Goal: Contribute content: Contribute content

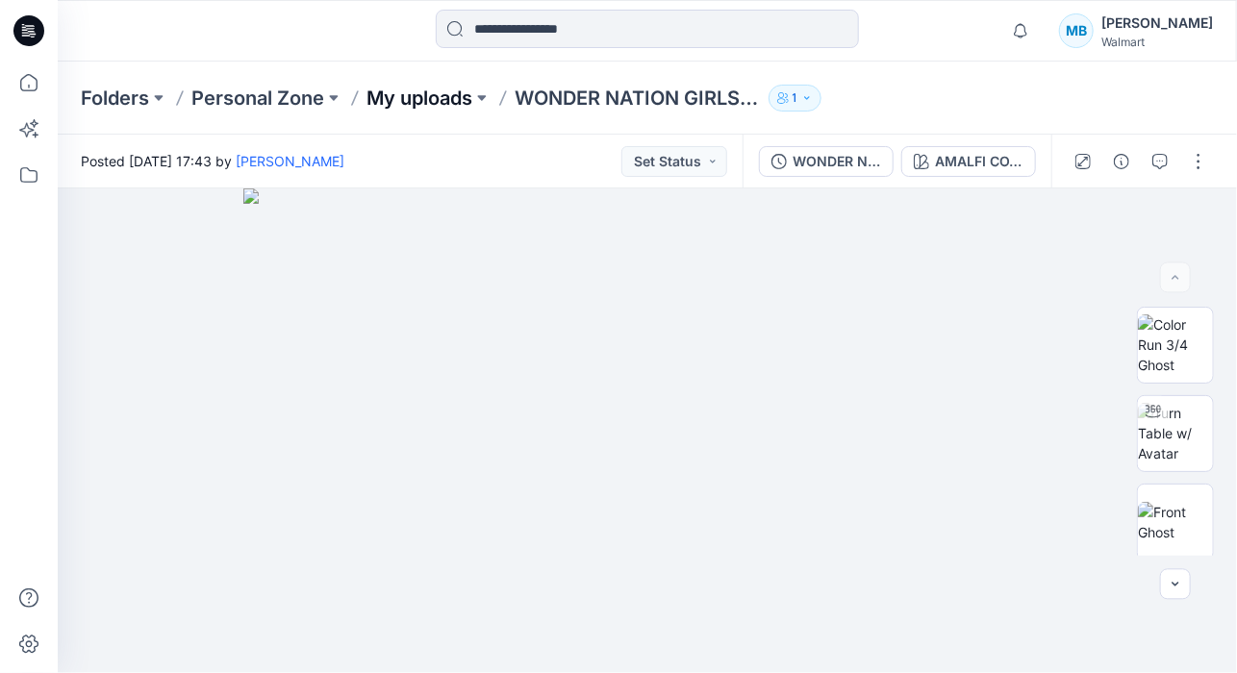
click at [440, 99] on p "My uploads" at bounding box center [419, 98] width 106 height 27
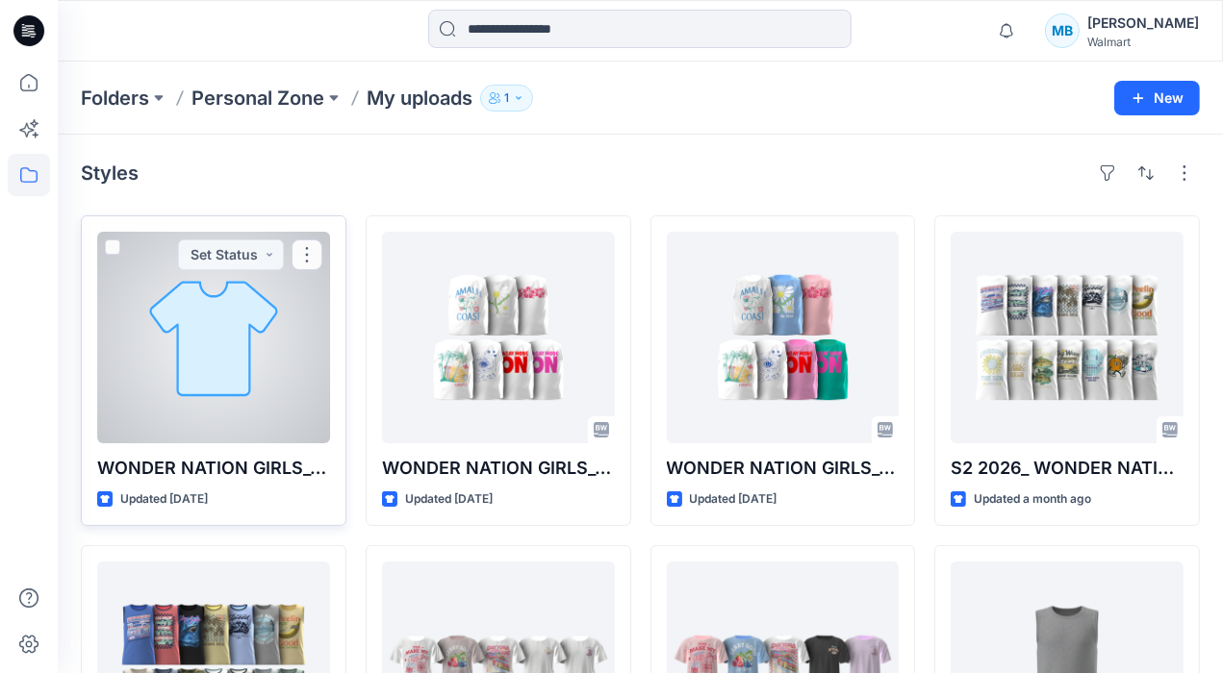
click at [141, 455] on p "WONDER NATION GIRLS_TANK TOP_WG1430" at bounding box center [213, 468] width 233 height 27
click at [304, 245] on button "button" at bounding box center [306, 255] width 31 height 31
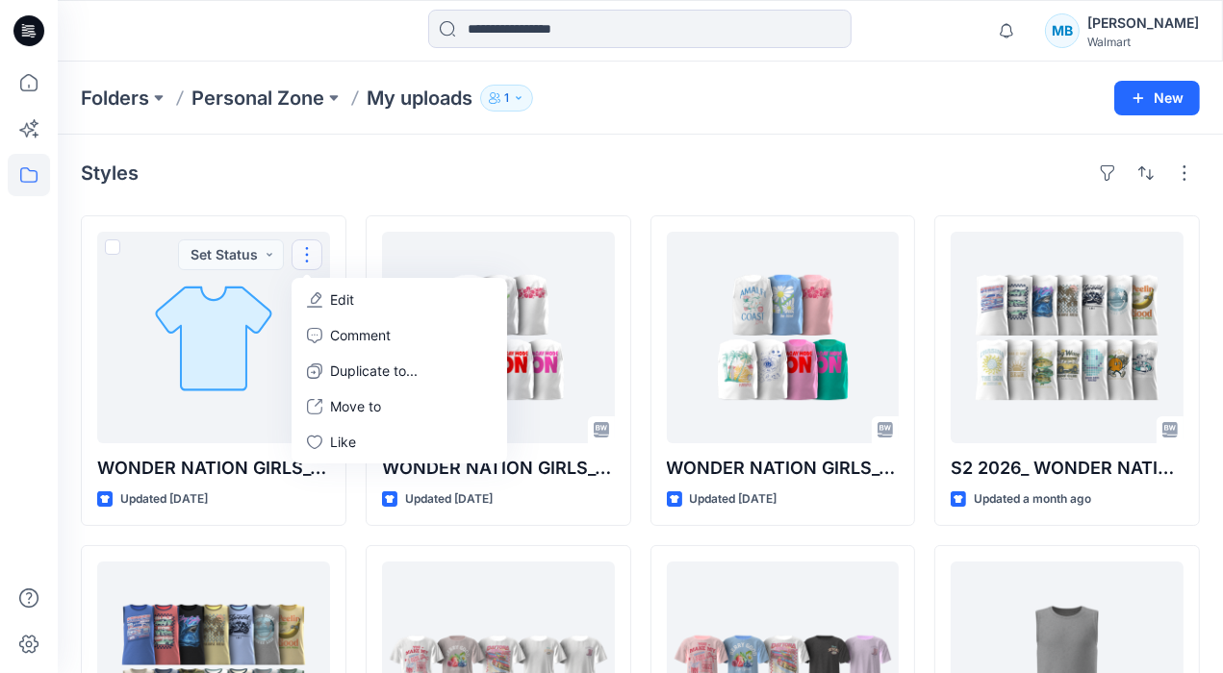
click at [387, 186] on div "Styles" at bounding box center [640, 173] width 1119 height 31
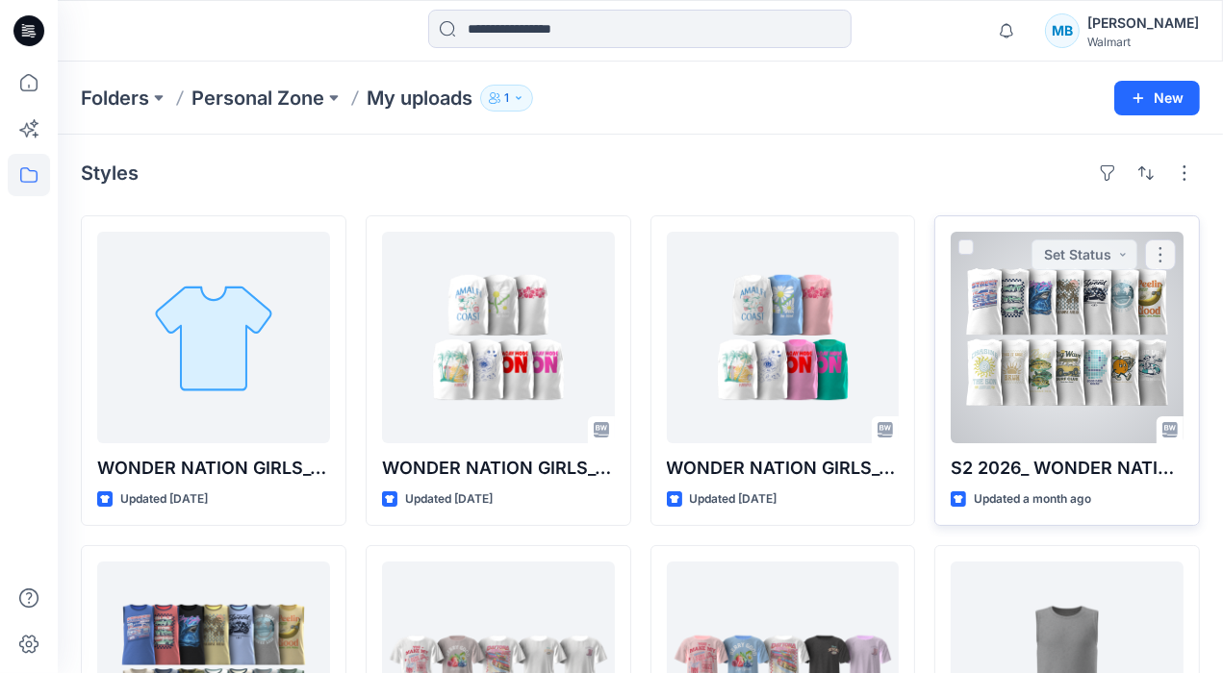
click at [1189, 234] on div "S2 2026_ WONDER NATION CORE TANK TOP_WHITE GROUNDS Updated a month ago Set Stat…" at bounding box center [1066, 370] width 265 height 311
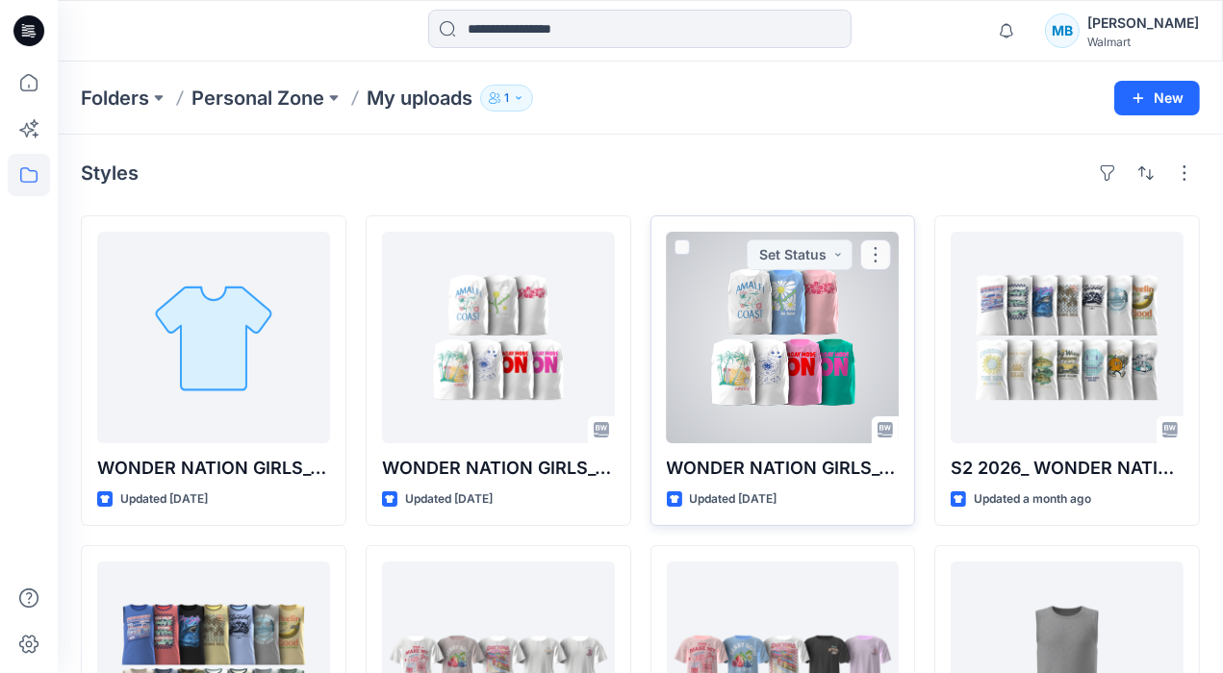
click at [722, 352] on div at bounding box center [783, 338] width 233 height 212
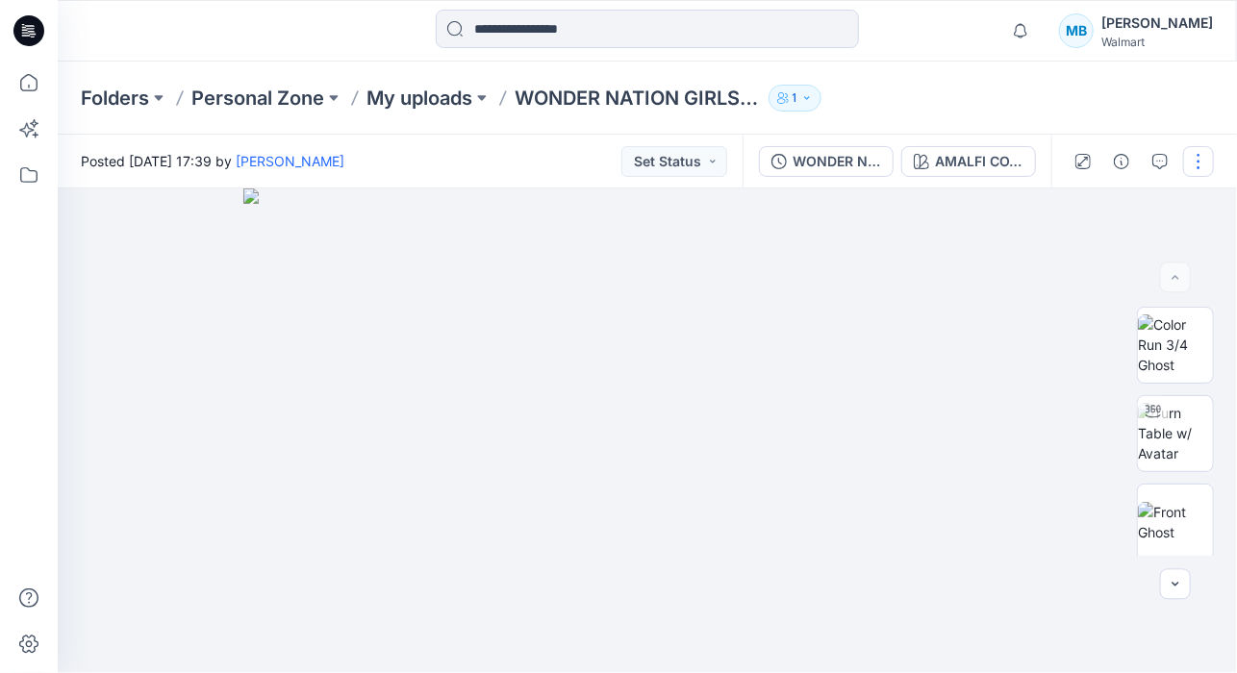
click at [1195, 164] on button "button" at bounding box center [1198, 161] width 31 height 31
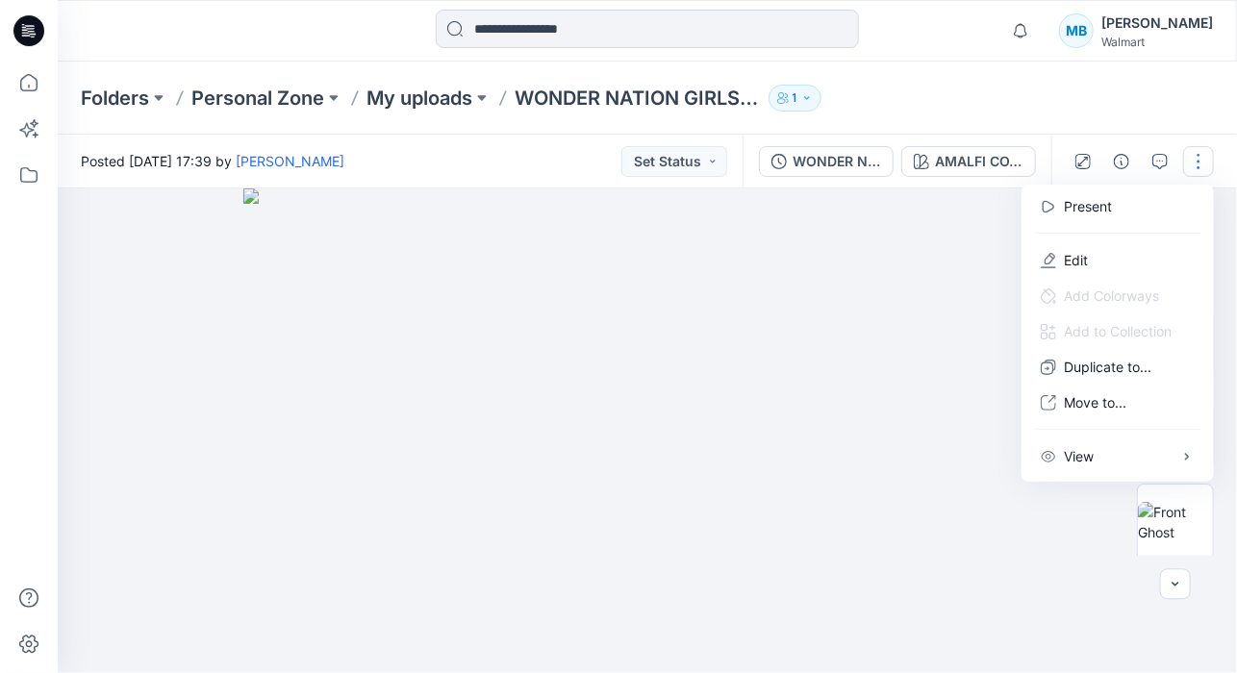
click at [1123, 64] on div "Folders Personal Zone My uploads WONDER NATION GIRLS_TANK TOP_S2 26 1" at bounding box center [647, 98] width 1179 height 73
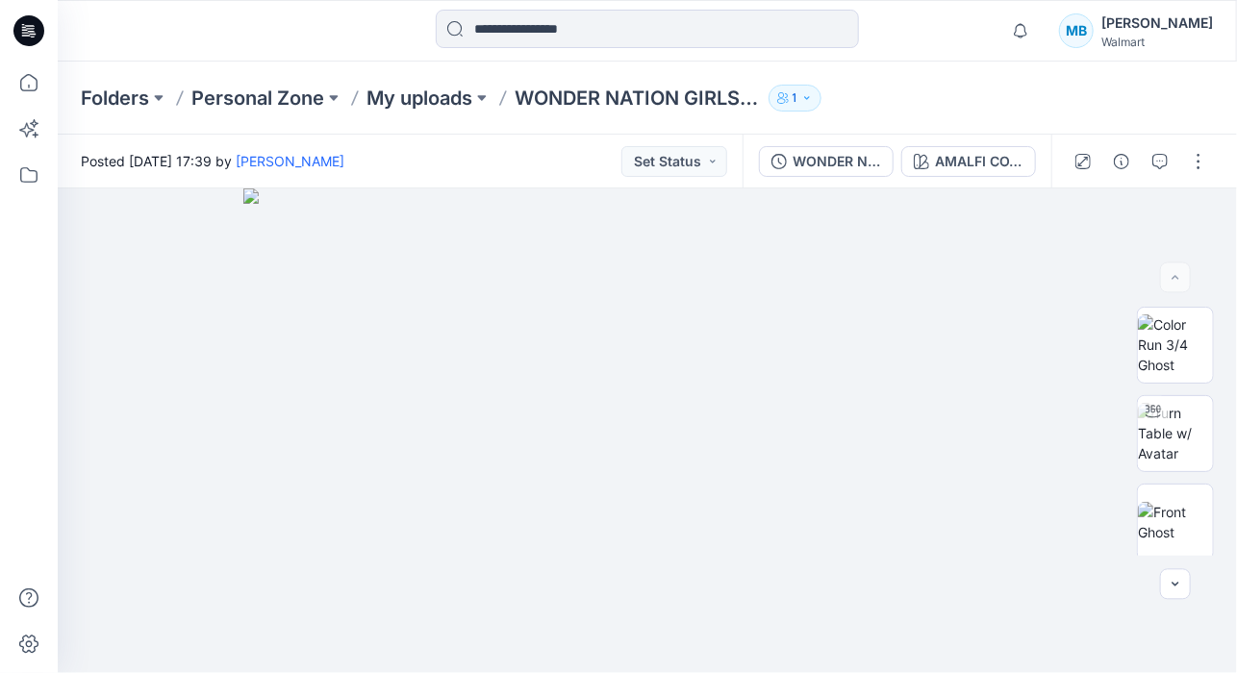
click at [249, 53] on div "Notifications Your style WONDER NATION GIRLS_TANK TOP_S2 26_WHITE GROUNDS is re…" at bounding box center [647, 31] width 1179 height 62
click at [273, 102] on p "Personal Zone" at bounding box center [257, 98] width 133 height 27
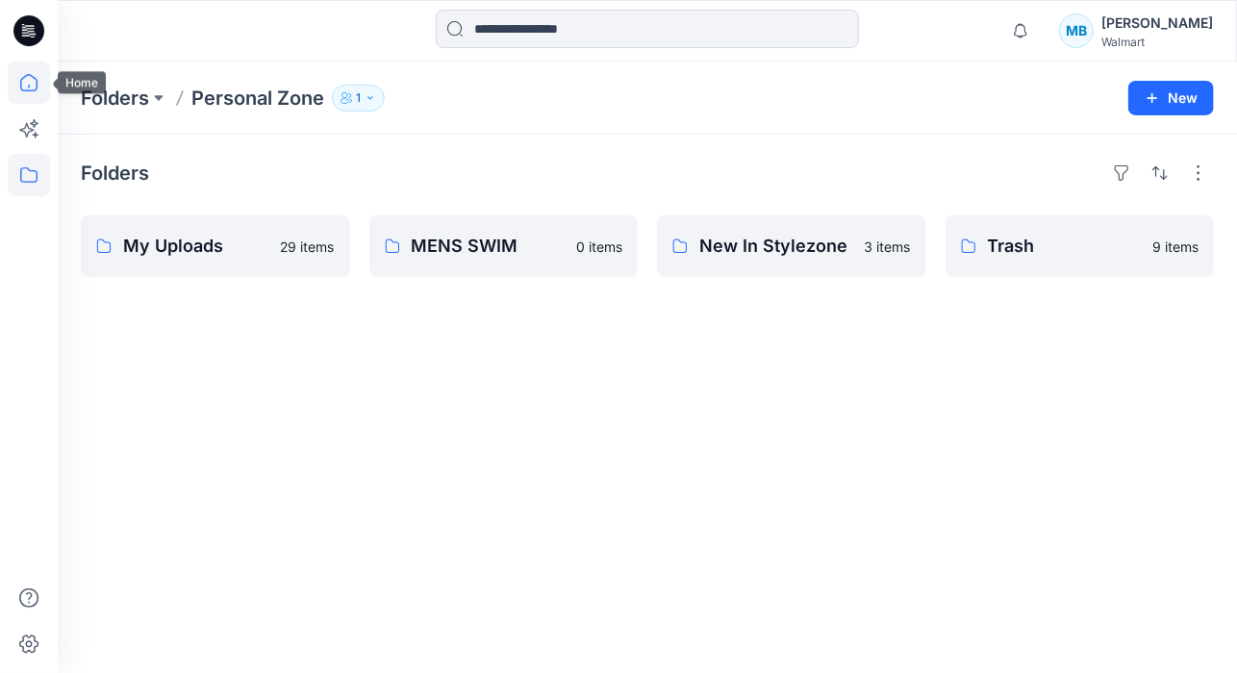
click at [31, 89] on icon at bounding box center [29, 83] width 42 height 42
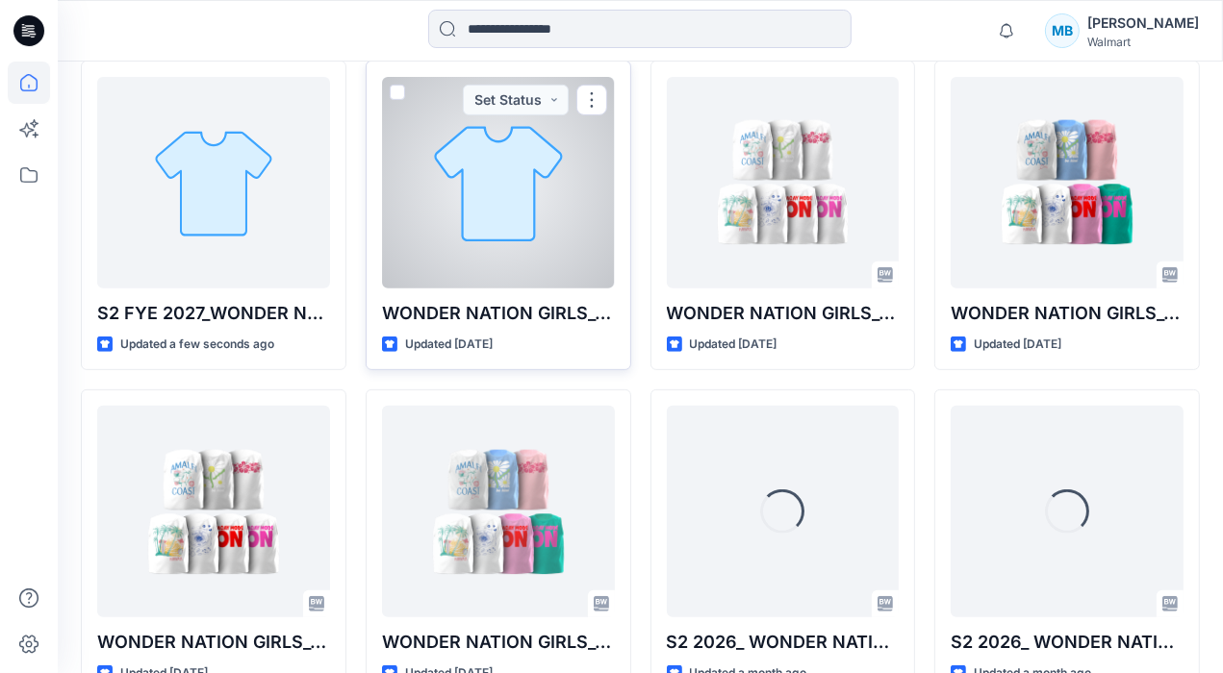
scroll to position [481, 0]
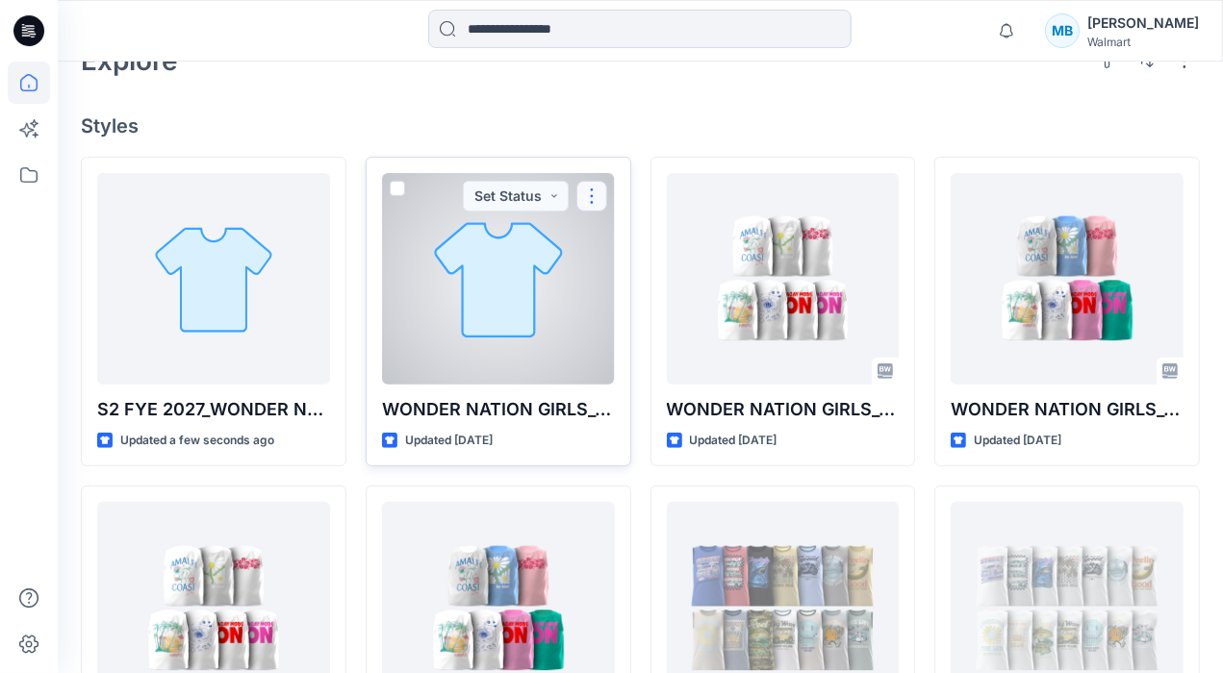
click at [600, 192] on button "button" at bounding box center [591, 196] width 31 height 31
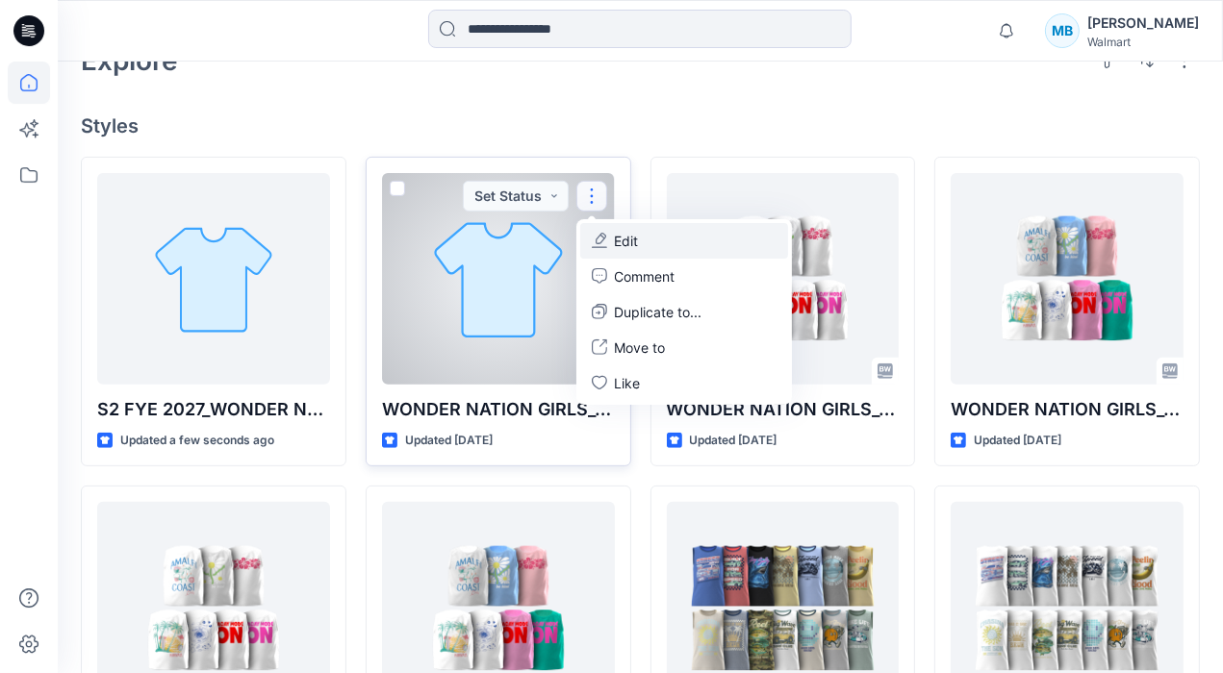
click at [638, 247] on p "Edit" at bounding box center [627, 241] width 24 height 20
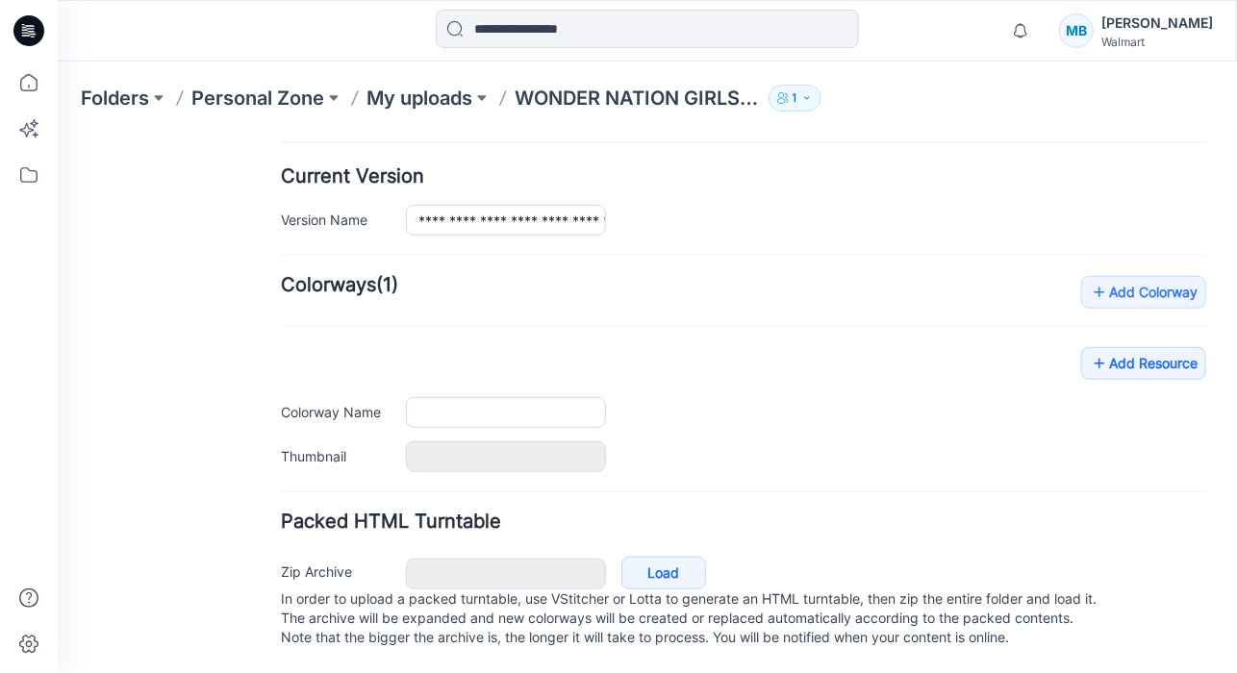
type input "**********"
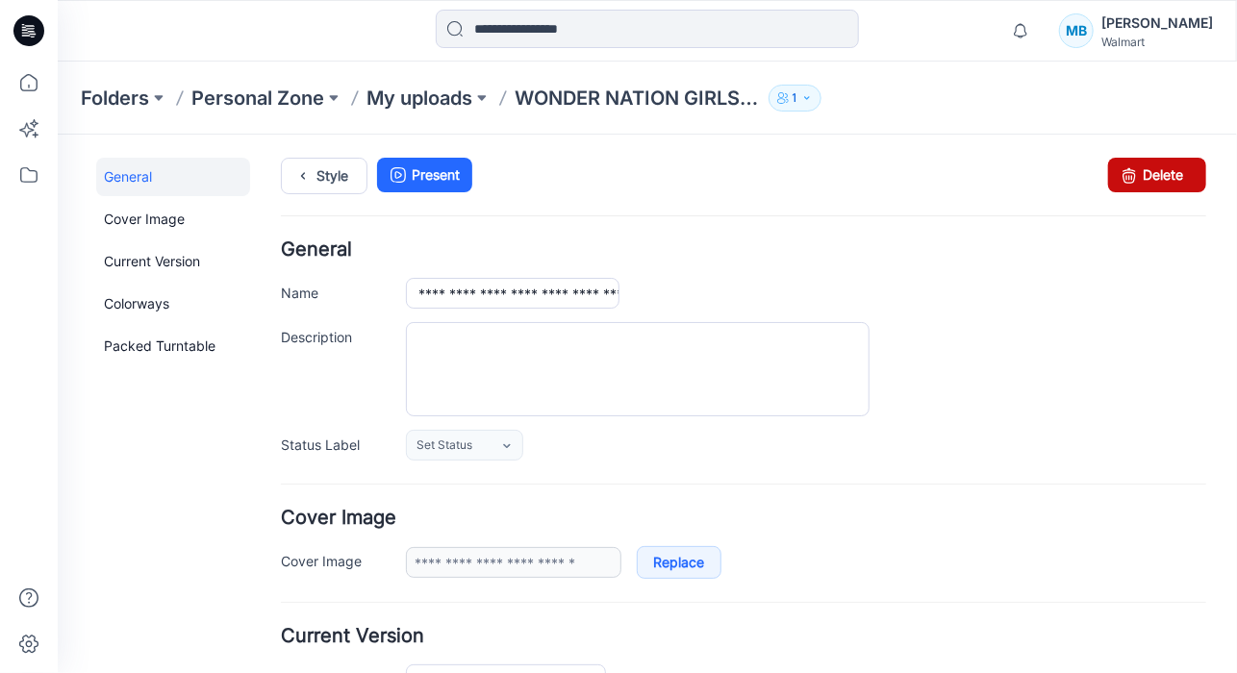
click at [1142, 182] on link "Delete" at bounding box center [1156, 174] width 98 height 35
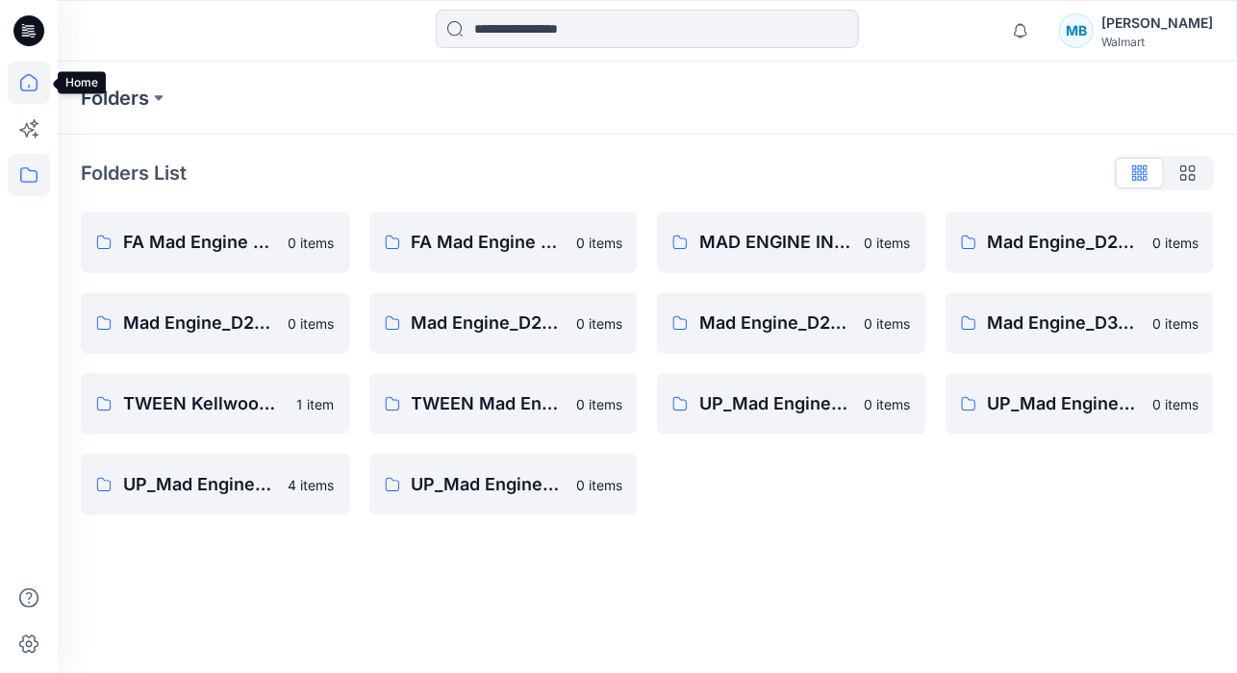
click at [33, 93] on icon at bounding box center [29, 83] width 42 height 42
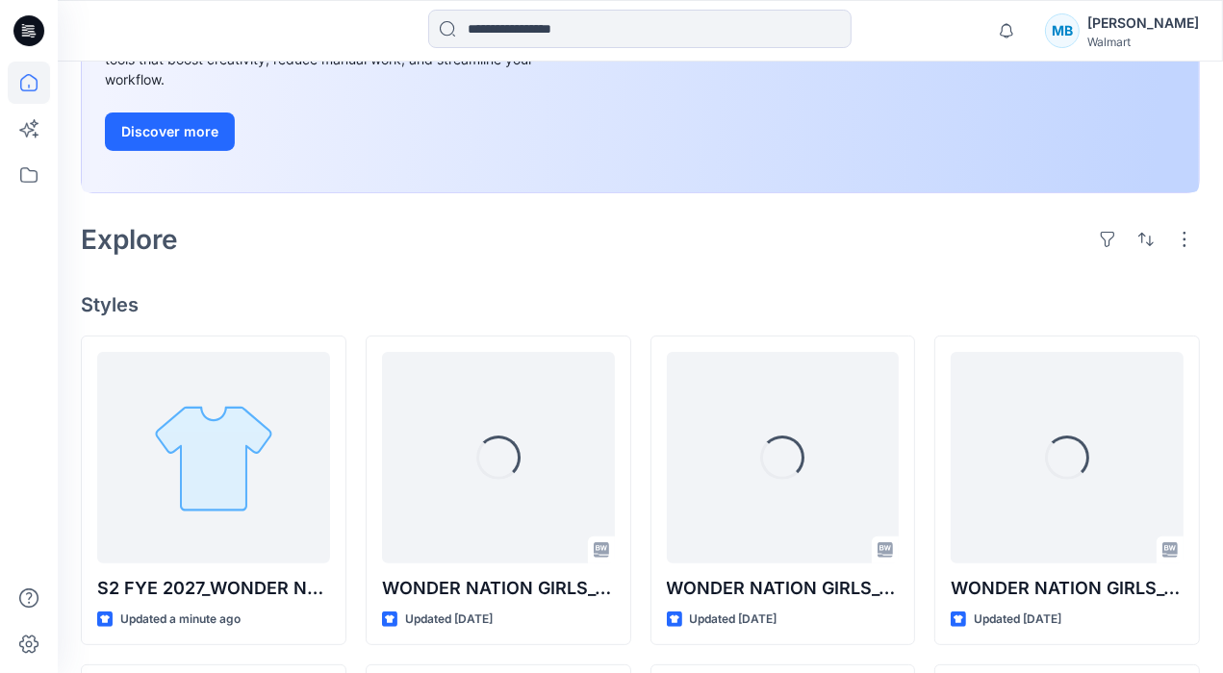
scroll to position [385, 0]
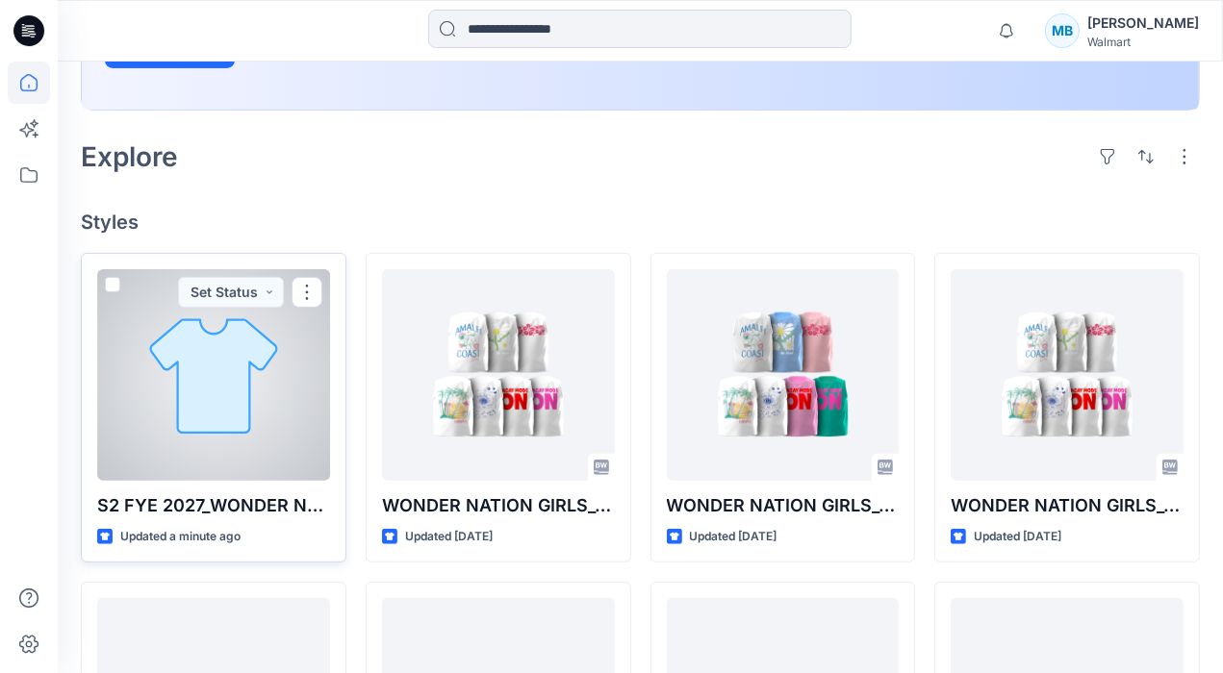
click at [199, 379] on div at bounding box center [213, 375] width 233 height 212
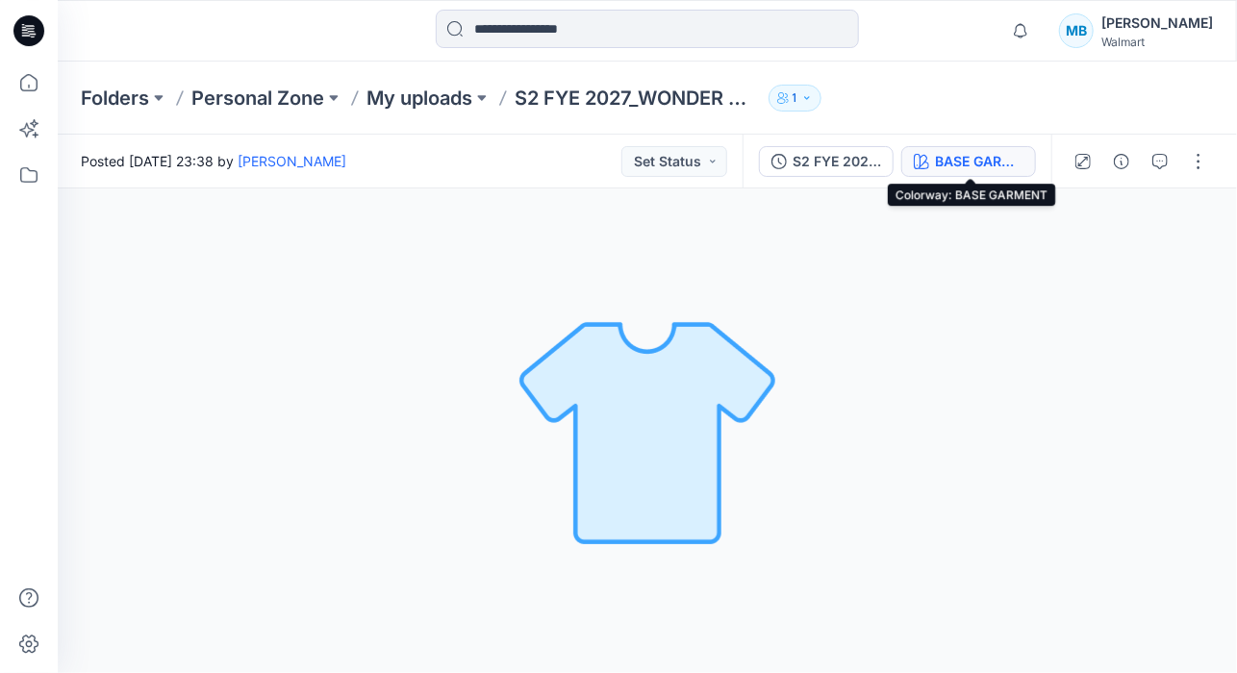
click at [975, 159] on div "BASE GARMENT" at bounding box center [979, 161] width 88 height 21
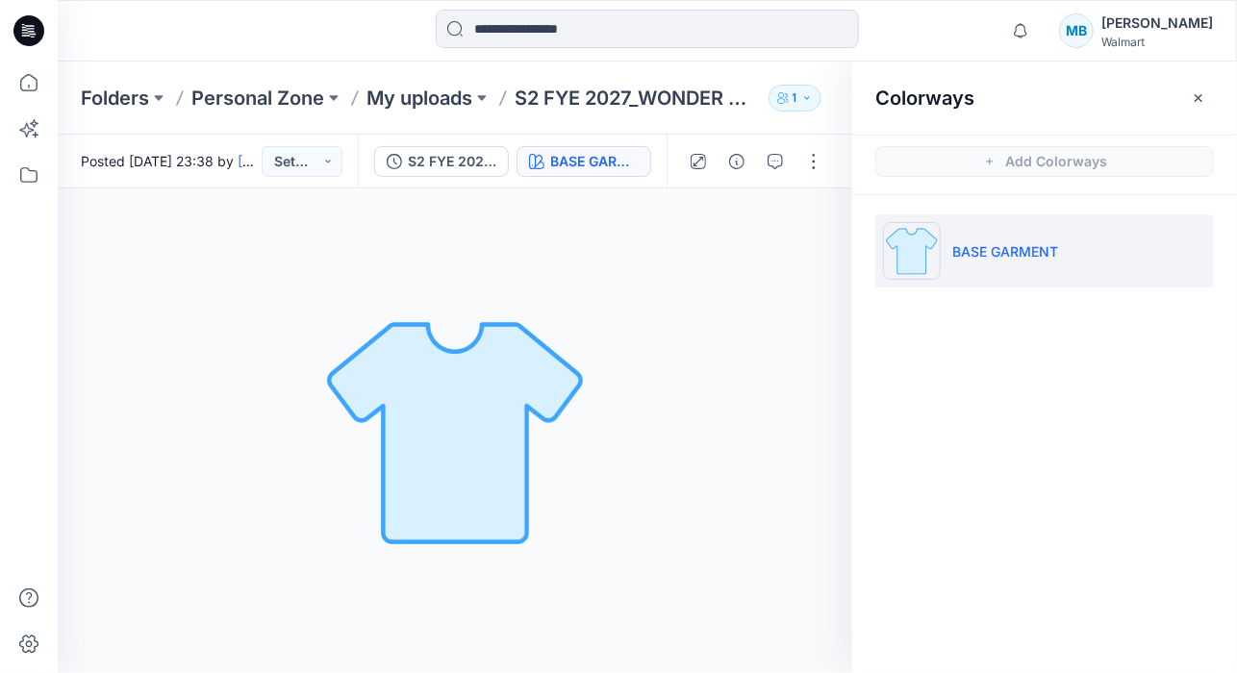
click at [1027, 254] on p "BASE GARMENT" at bounding box center [1005, 251] width 106 height 20
click at [1025, 242] on p "BASE GARMENT" at bounding box center [1005, 251] width 106 height 20
click at [1201, 99] on icon "button" at bounding box center [1199, 97] width 8 height 8
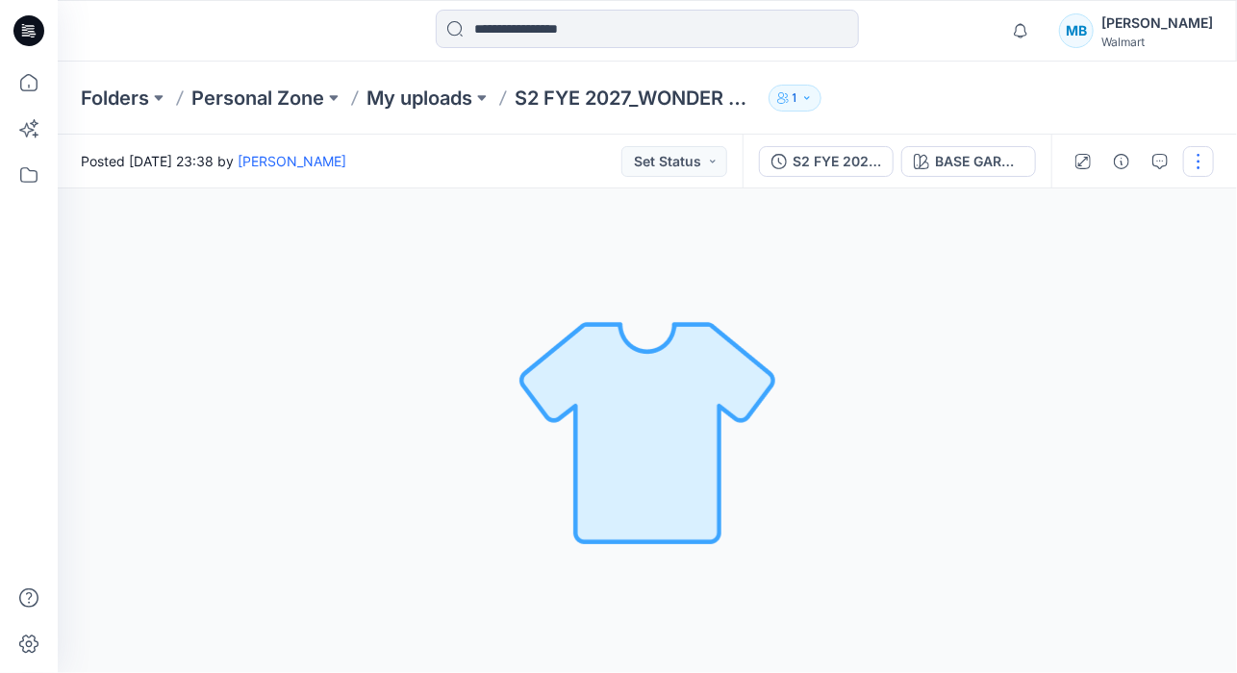
click at [1192, 164] on button "button" at bounding box center [1198, 161] width 31 height 31
click at [1100, 257] on button "Edit" at bounding box center [1117, 260] width 177 height 36
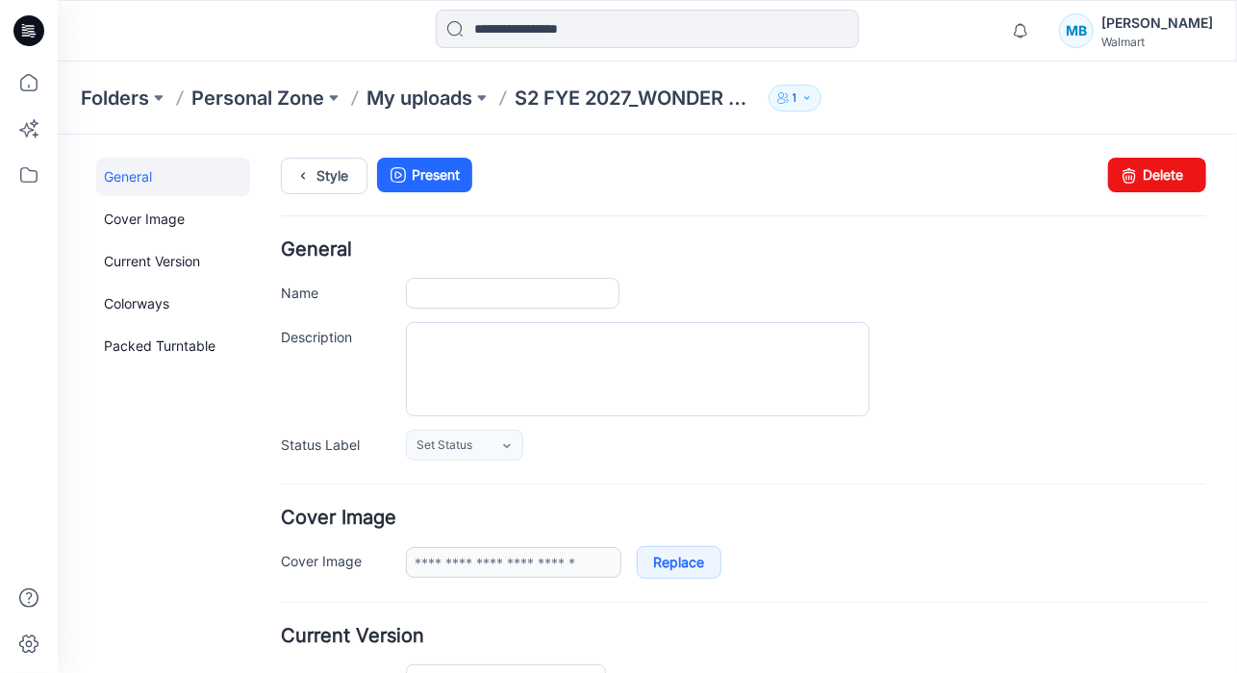
type input "**********"
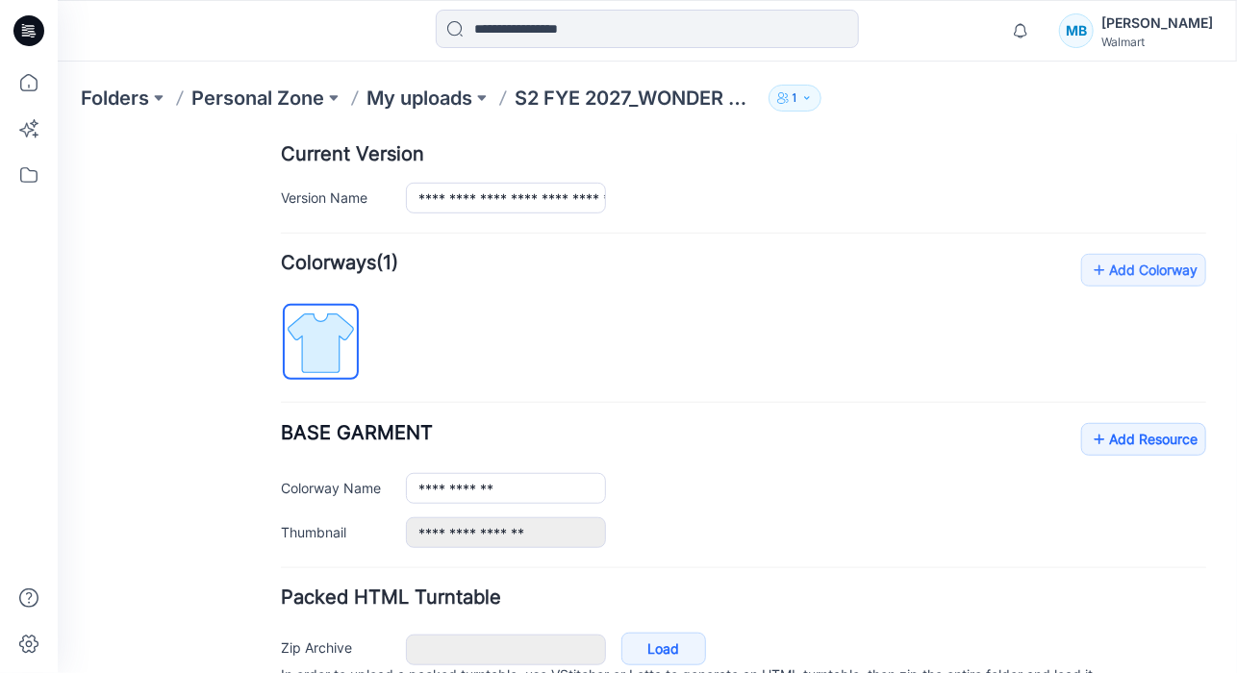
scroll to position [573, 0]
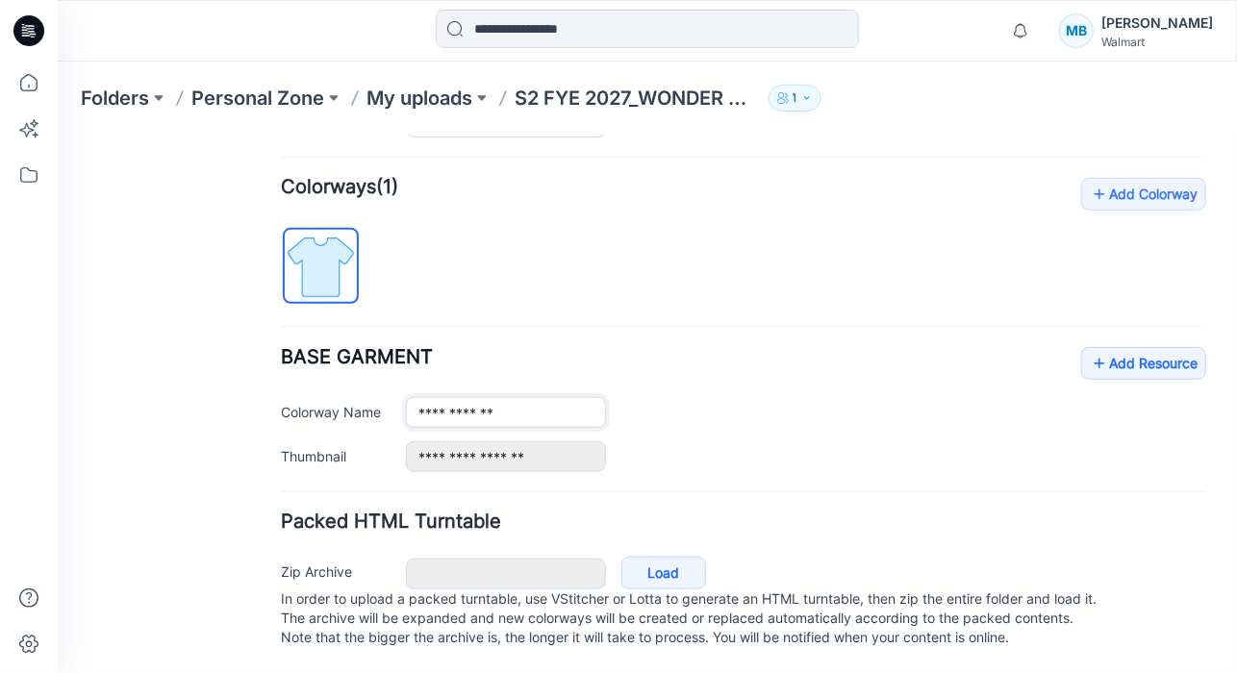
drag, startPoint x: 526, startPoint y: 387, endPoint x: 350, endPoint y: 389, distance: 176.0
click at [350, 396] on div "**********" at bounding box center [742, 411] width 925 height 31
type input "*"
type input "**********"
click at [894, 396] on div "**********" at bounding box center [805, 411] width 800 height 31
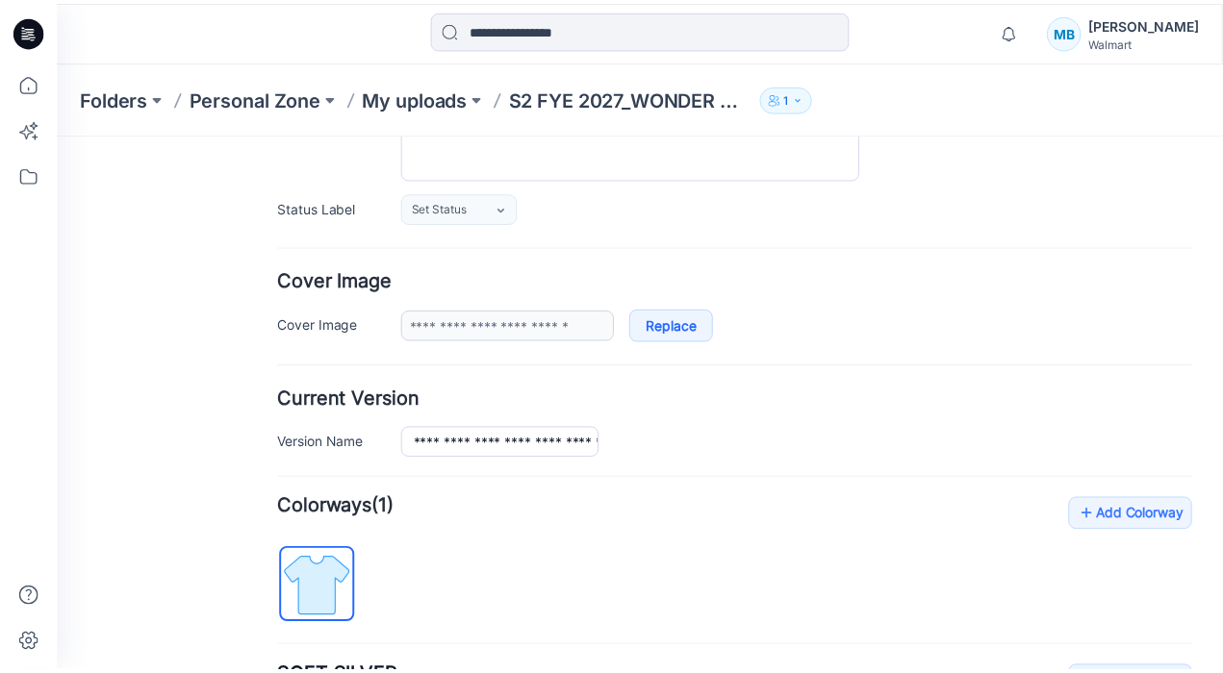
scroll to position [0, 0]
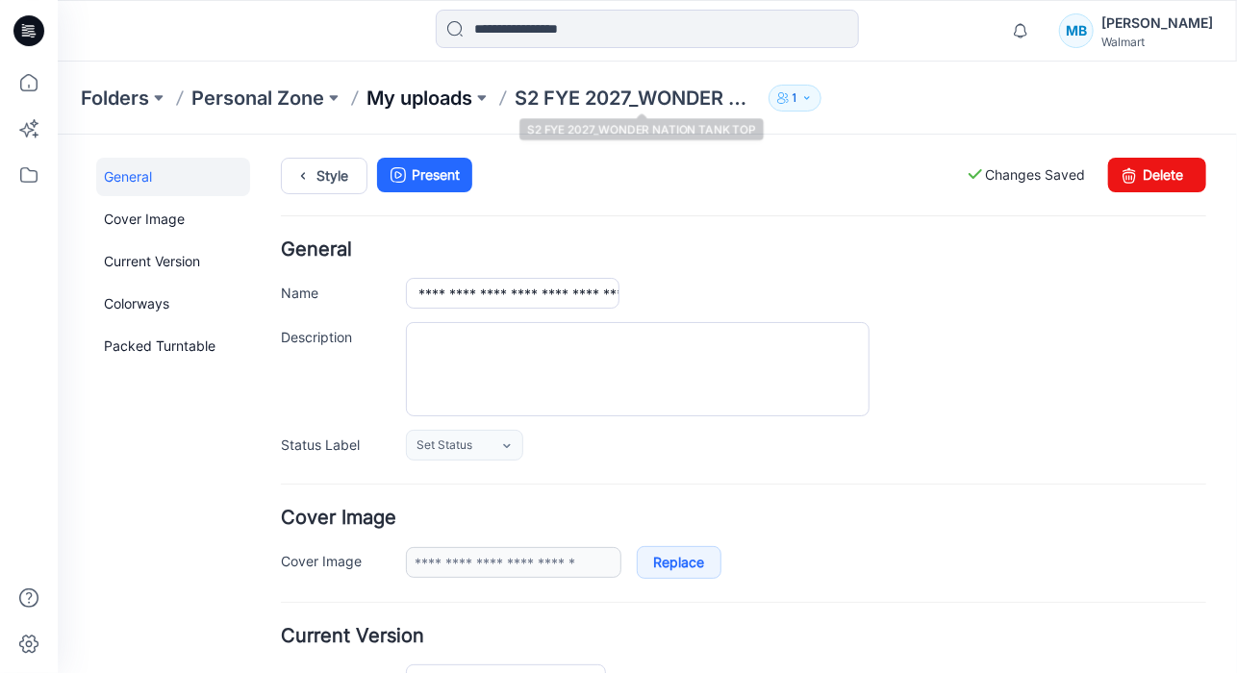
click at [416, 104] on p "My uploads" at bounding box center [419, 98] width 106 height 27
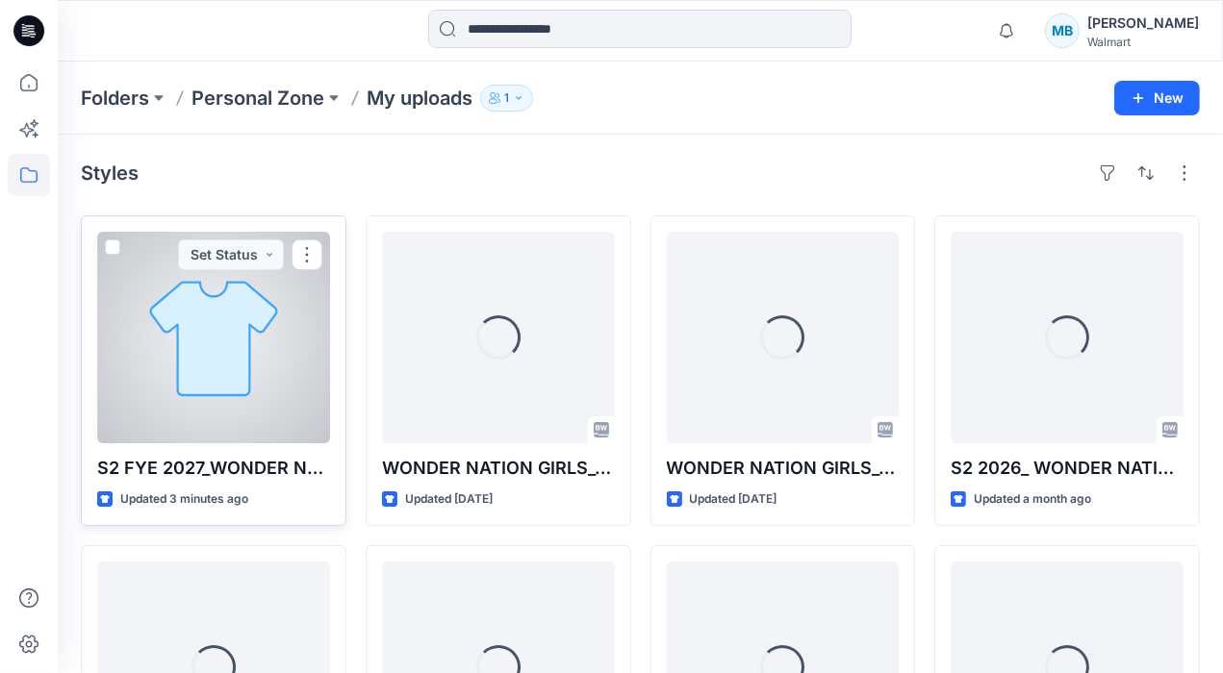
click at [214, 395] on div at bounding box center [213, 338] width 233 height 212
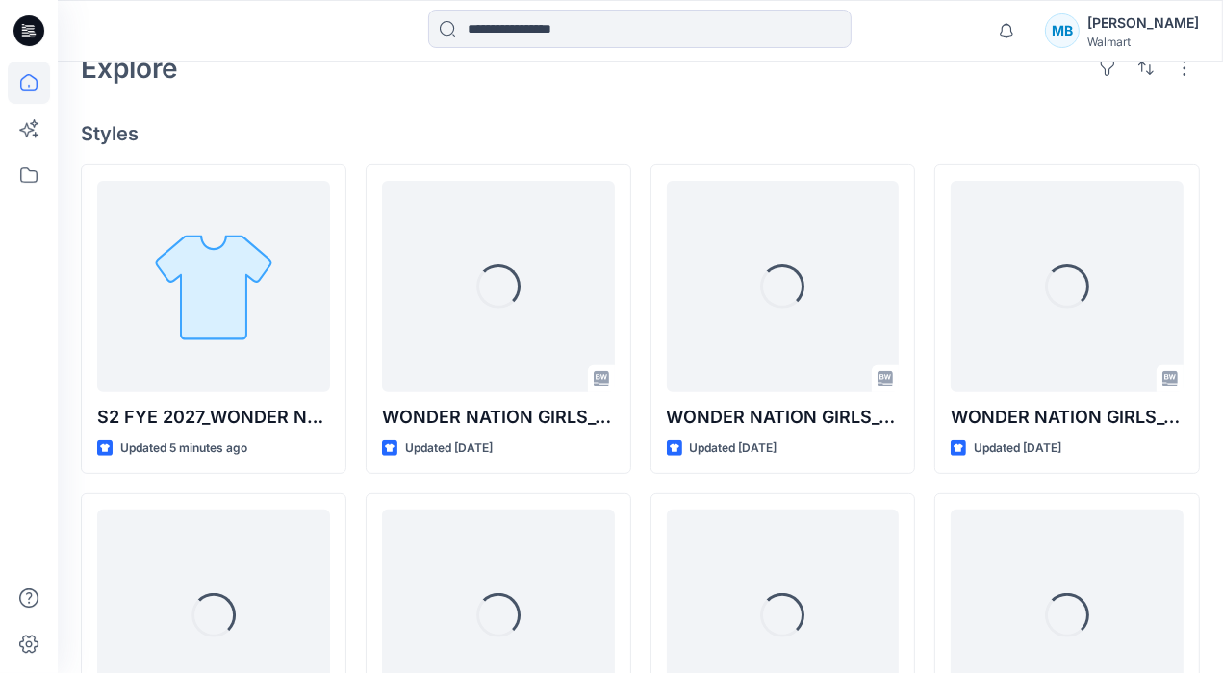
scroll to position [475, 0]
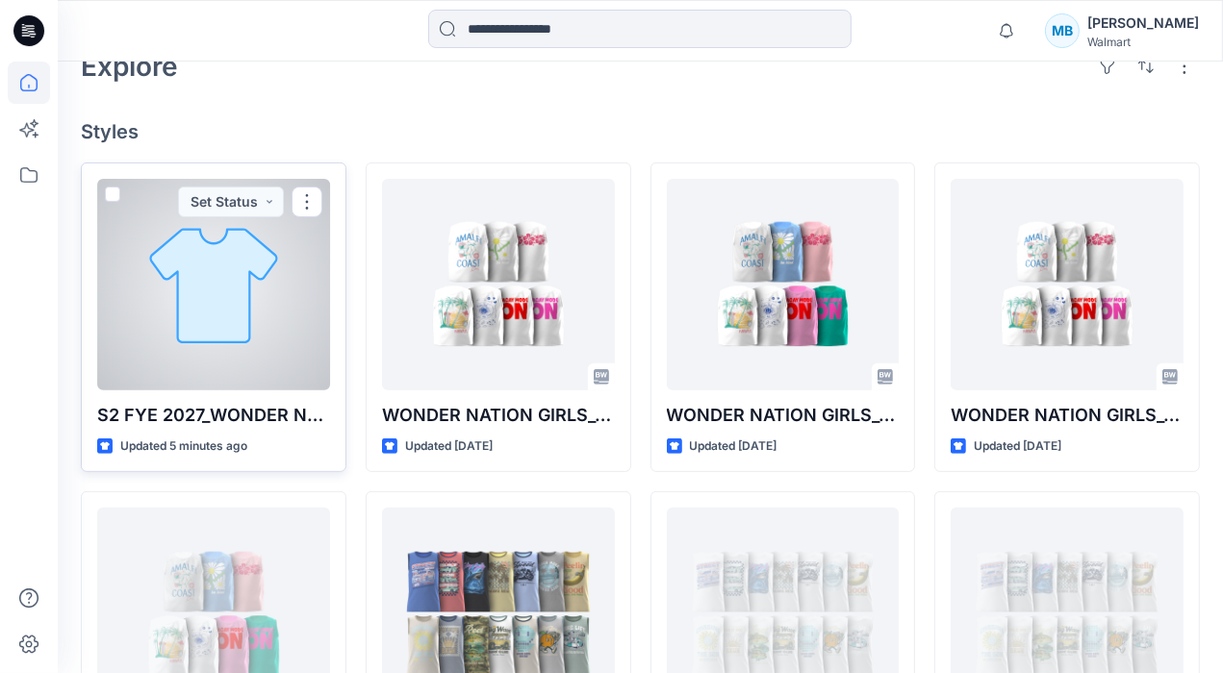
click at [214, 307] on div at bounding box center [213, 285] width 233 height 212
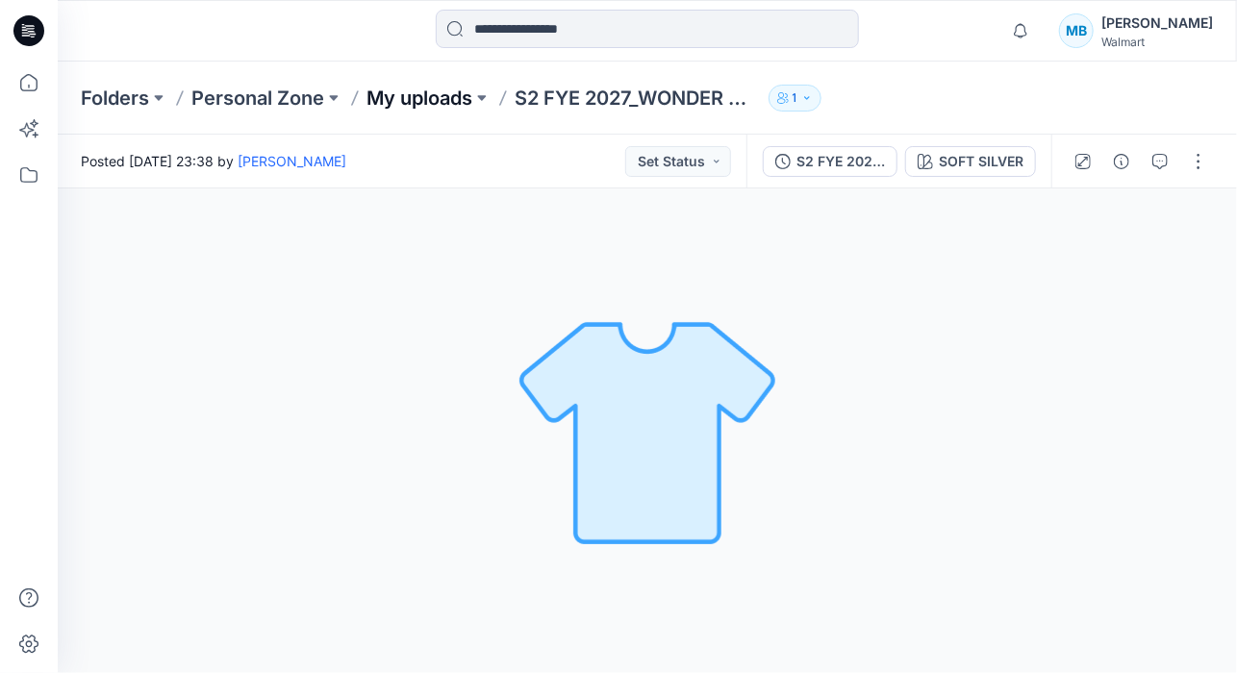
click at [441, 101] on p "My uploads" at bounding box center [419, 98] width 106 height 27
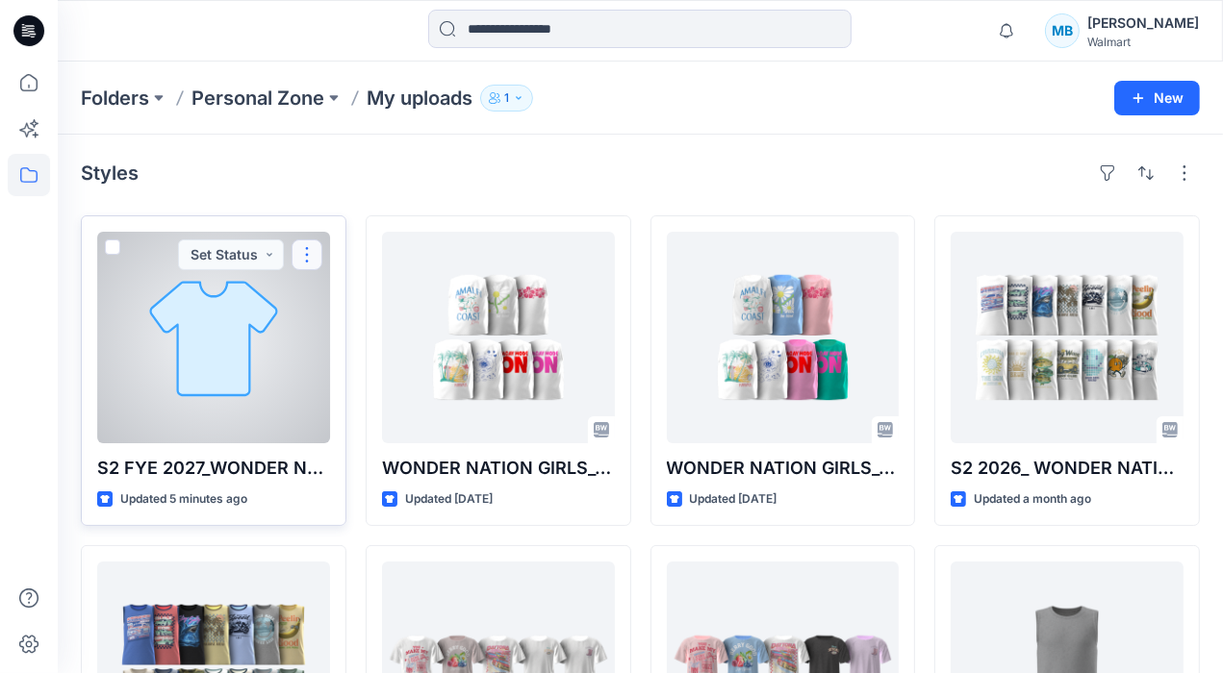
click at [304, 260] on button "button" at bounding box center [306, 255] width 31 height 31
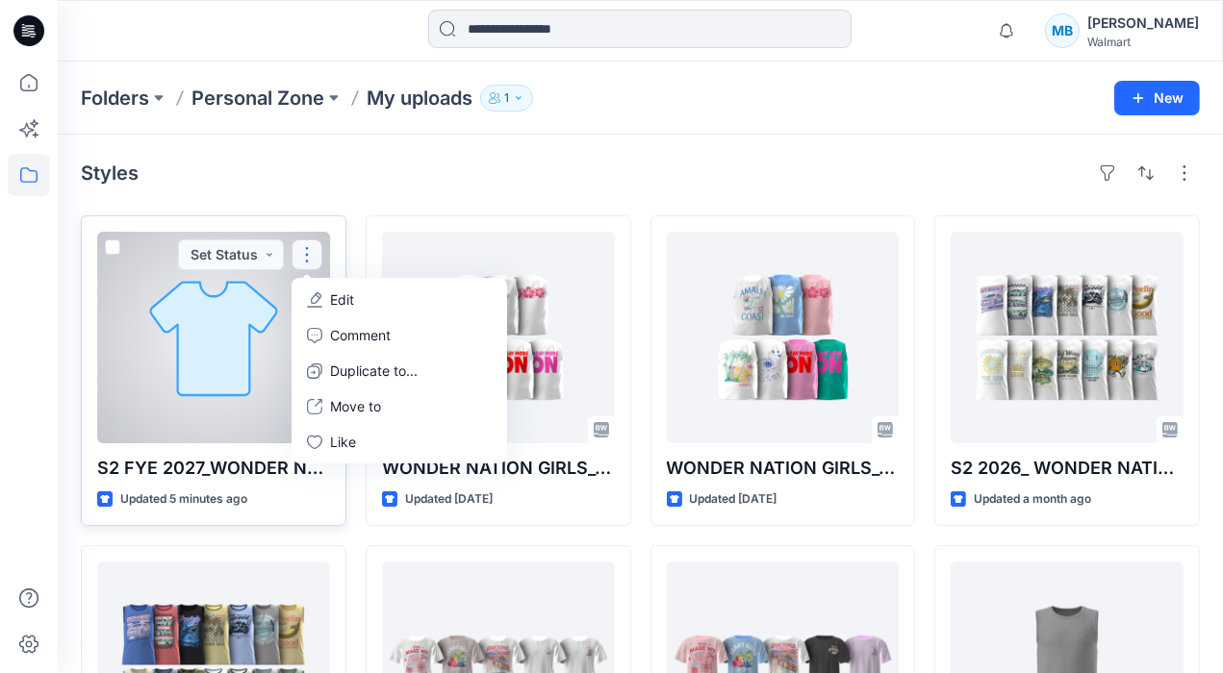
click at [227, 357] on div at bounding box center [213, 338] width 233 height 212
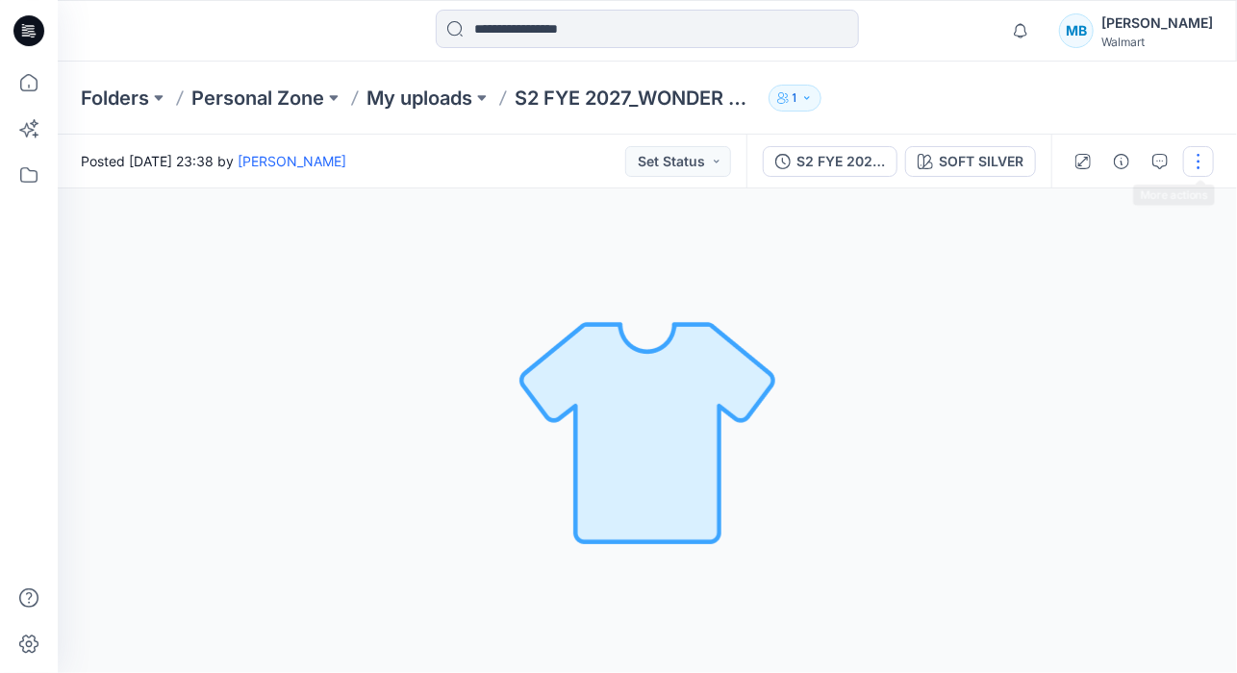
click at [1188, 172] on button "button" at bounding box center [1198, 161] width 31 height 31
click at [1082, 245] on button "Edit" at bounding box center [1117, 260] width 177 height 36
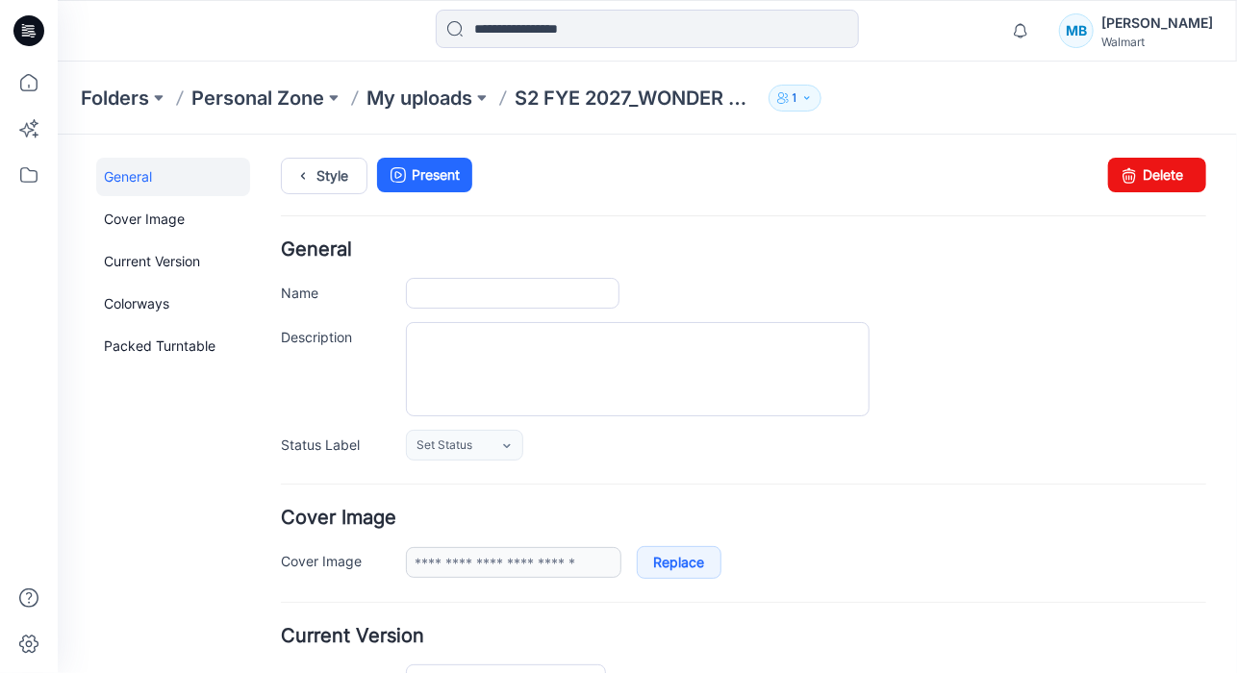
type input "**********"
click at [181, 102] on icon at bounding box center [179, 97] width 15 height 15
click at [237, 103] on p "Personal Zone" at bounding box center [257, 98] width 133 height 27
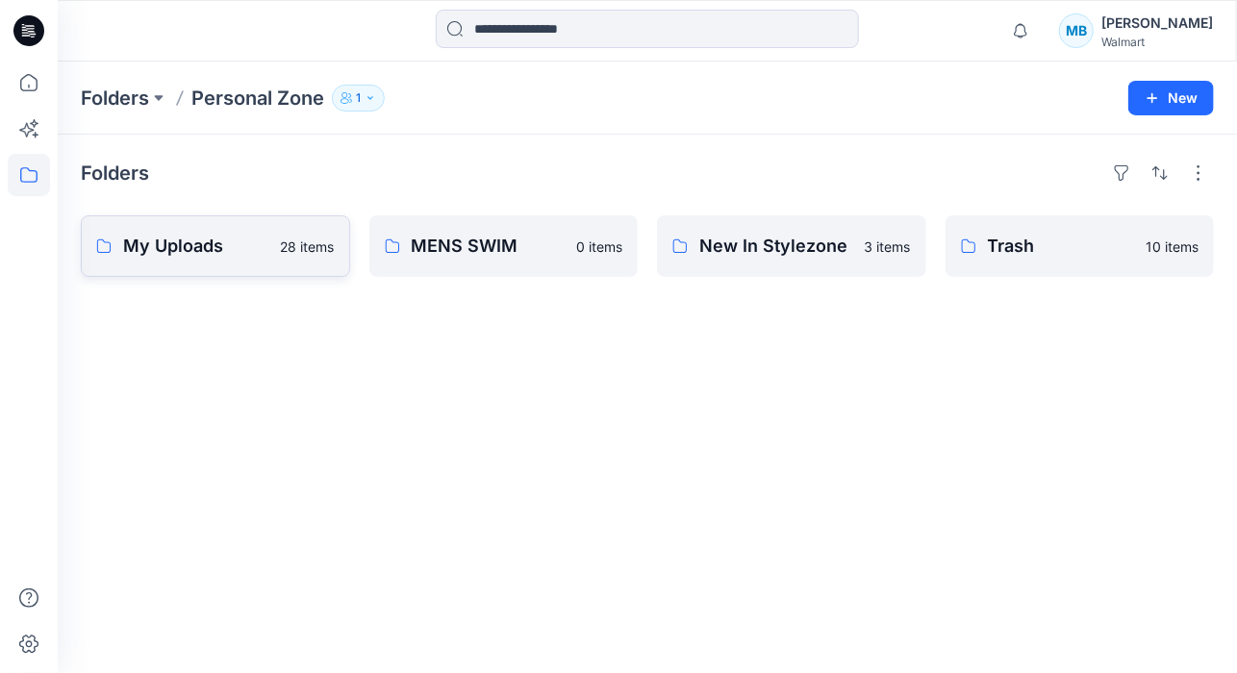
click at [217, 231] on link "My Uploads 28 items" at bounding box center [215, 246] width 269 height 62
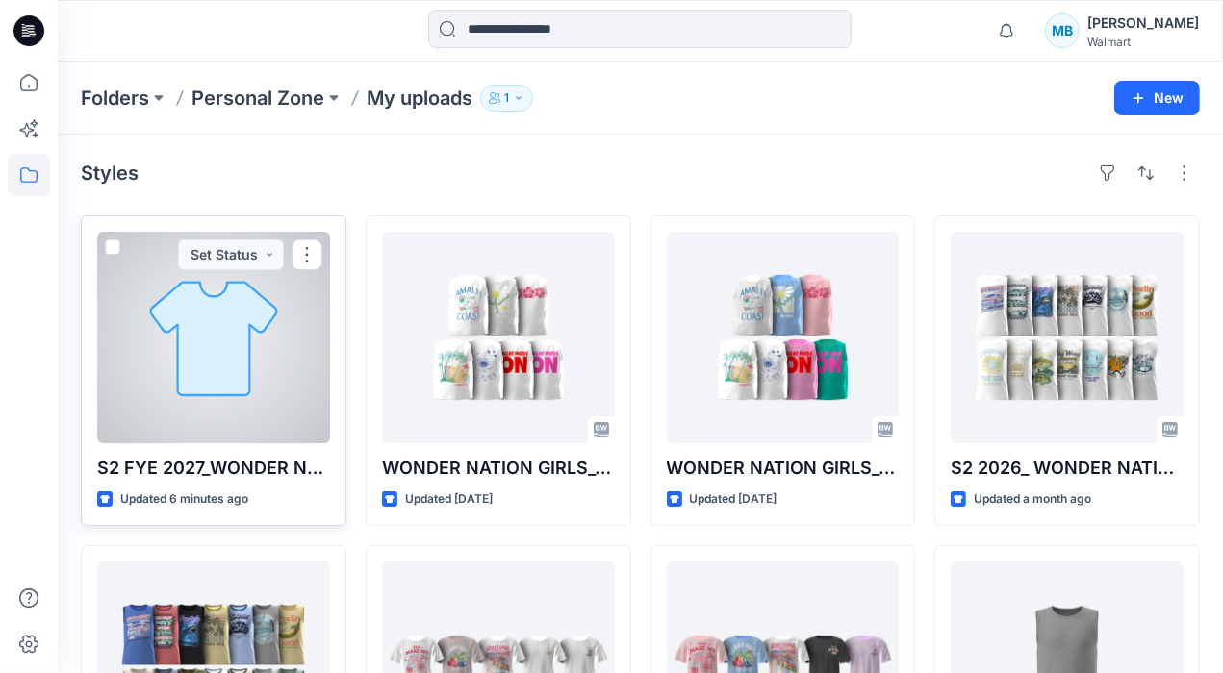
click at [194, 288] on div at bounding box center [213, 338] width 233 height 212
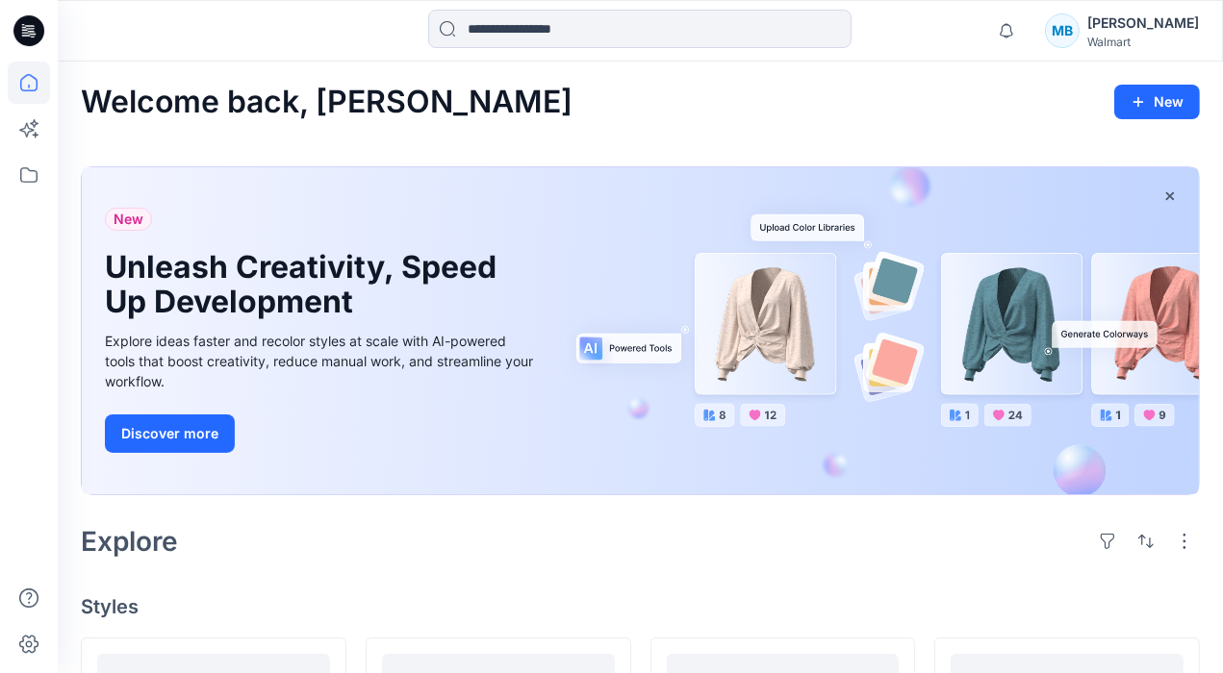
scroll to position [445, 0]
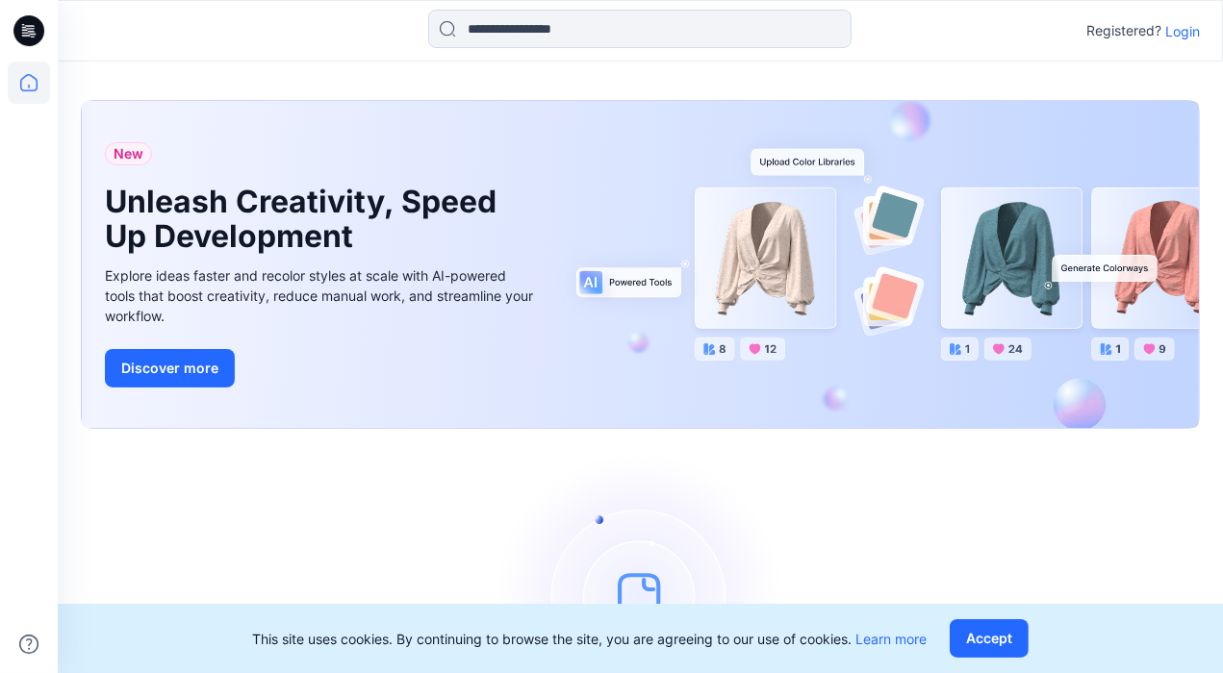
click at [1183, 27] on p "Login" at bounding box center [1182, 31] width 35 height 20
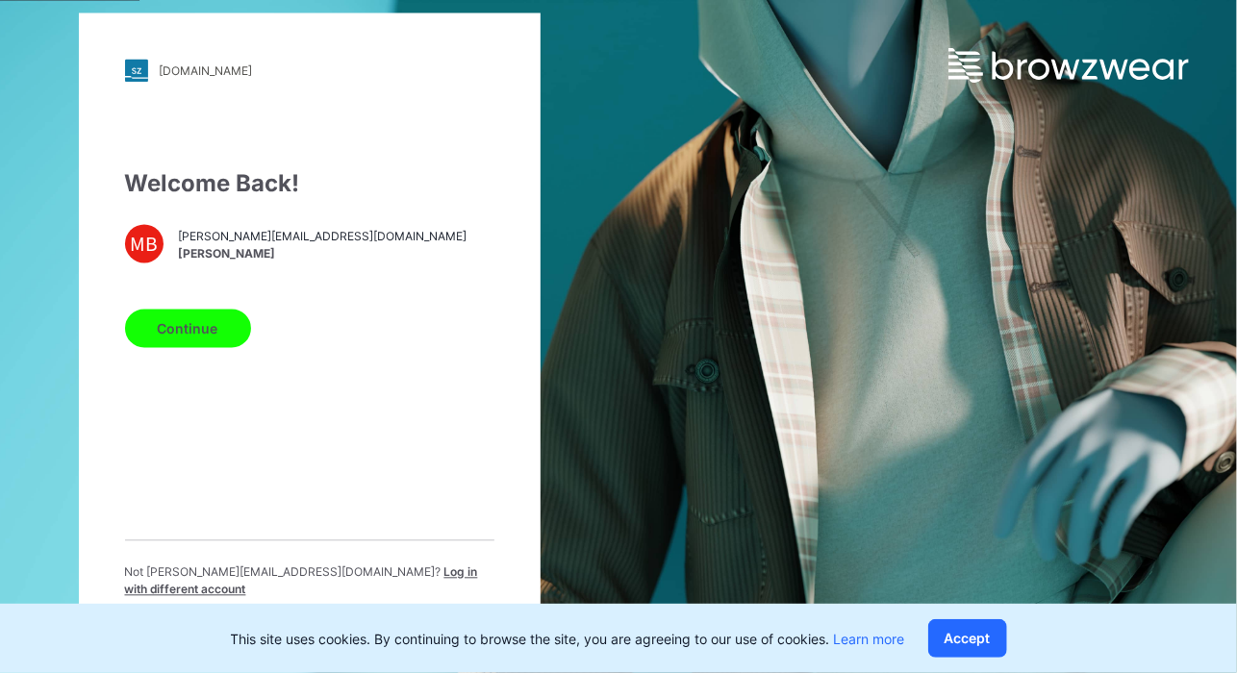
click at [287, 257] on span "[PERSON_NAME]" at bounding box center [323, 253] width 289 height 17
click at [215, 314] on div "Continue" at bounding box center [309, 325] width 369 height 46
click at [215, 341] on button "Continue" at bounding box center [188, 329] width 126 height 38
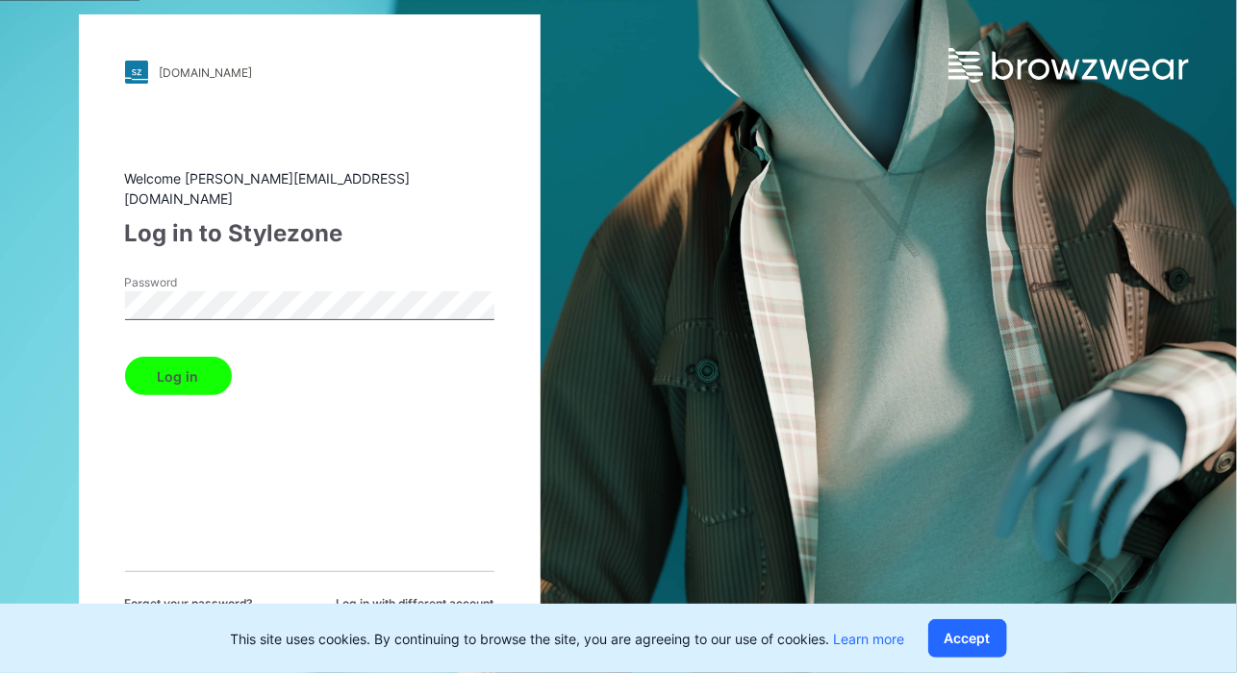
click at [208, 367] on button "Log in" at bounding box center [178, 376] width 107 height 38
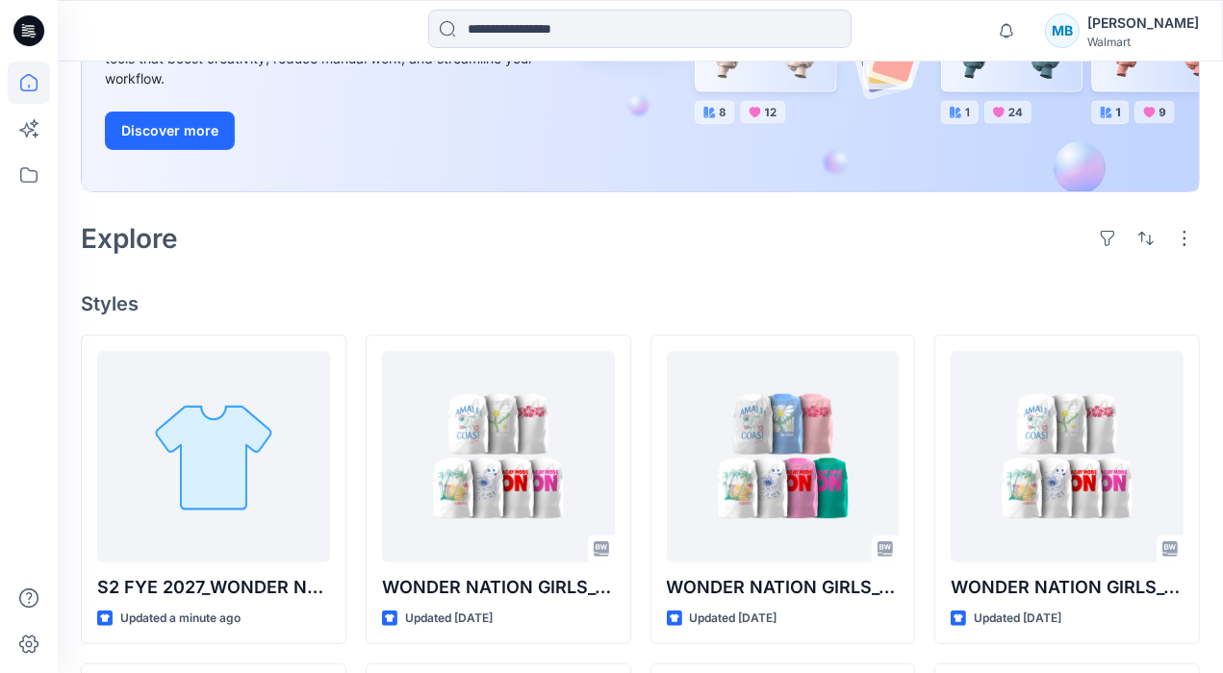
scroll to position [306, 0]
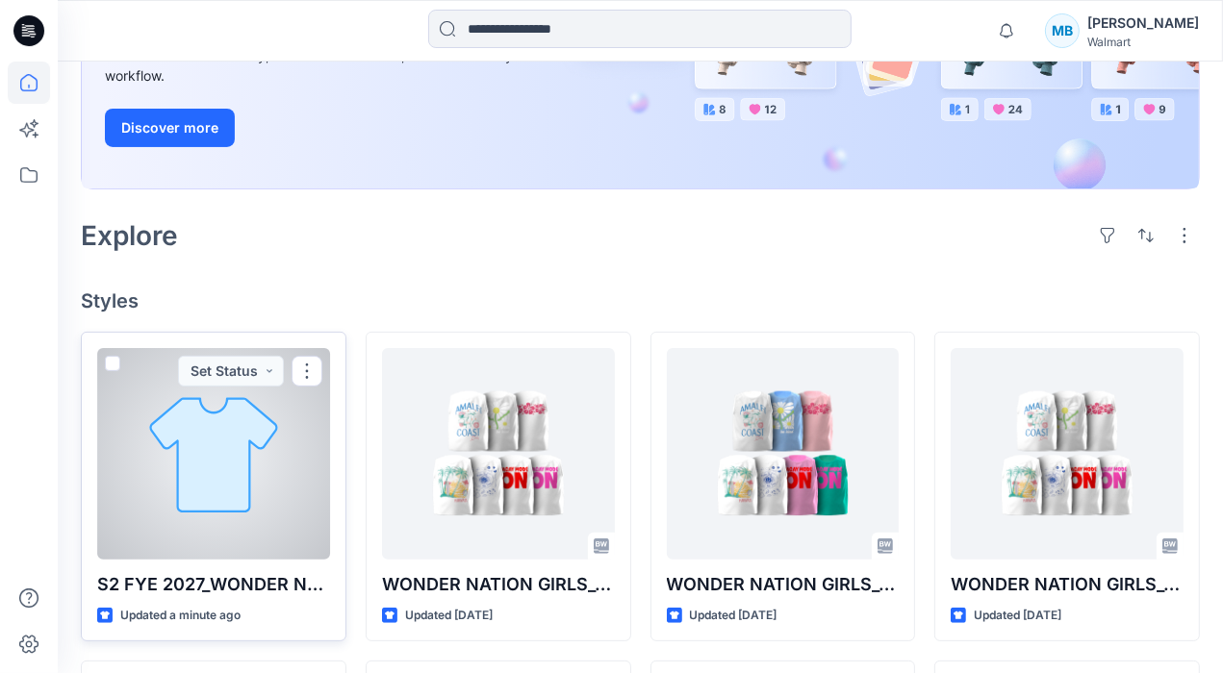
click at [169, 471] on div at bounding box center [213, 454] width 233 height 212
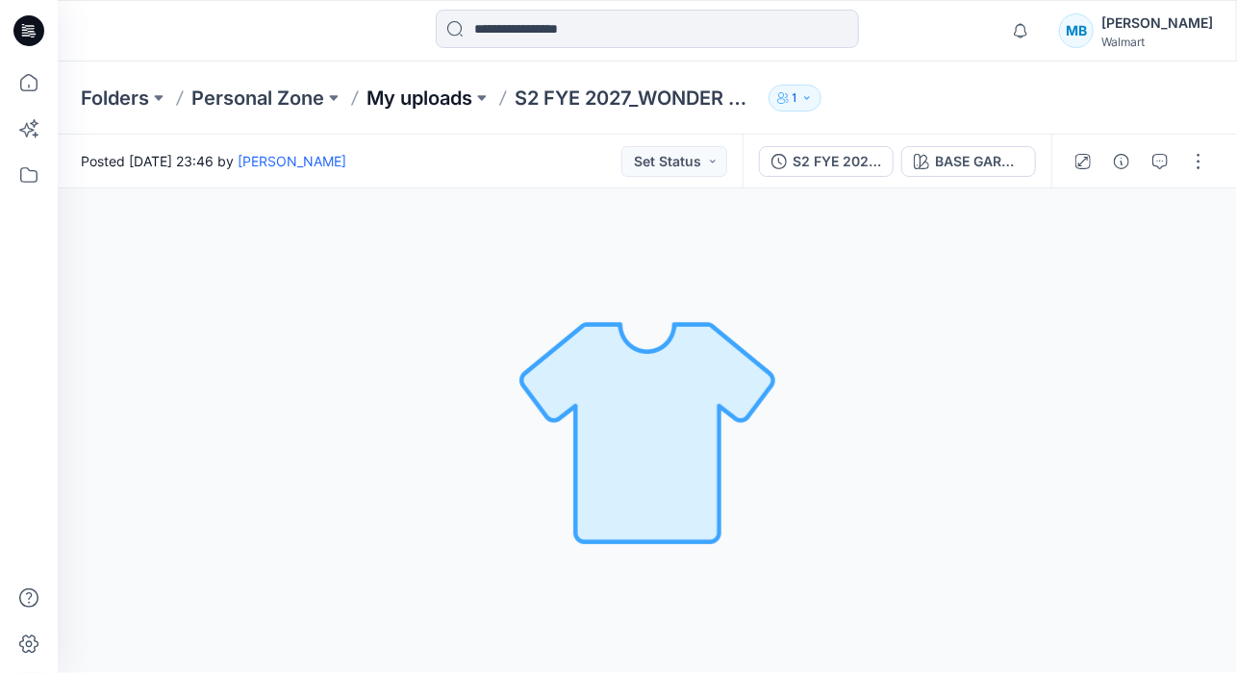
click at [417, 101] on p "My uploads" at bounding box center [419, 98] width 106 height 27
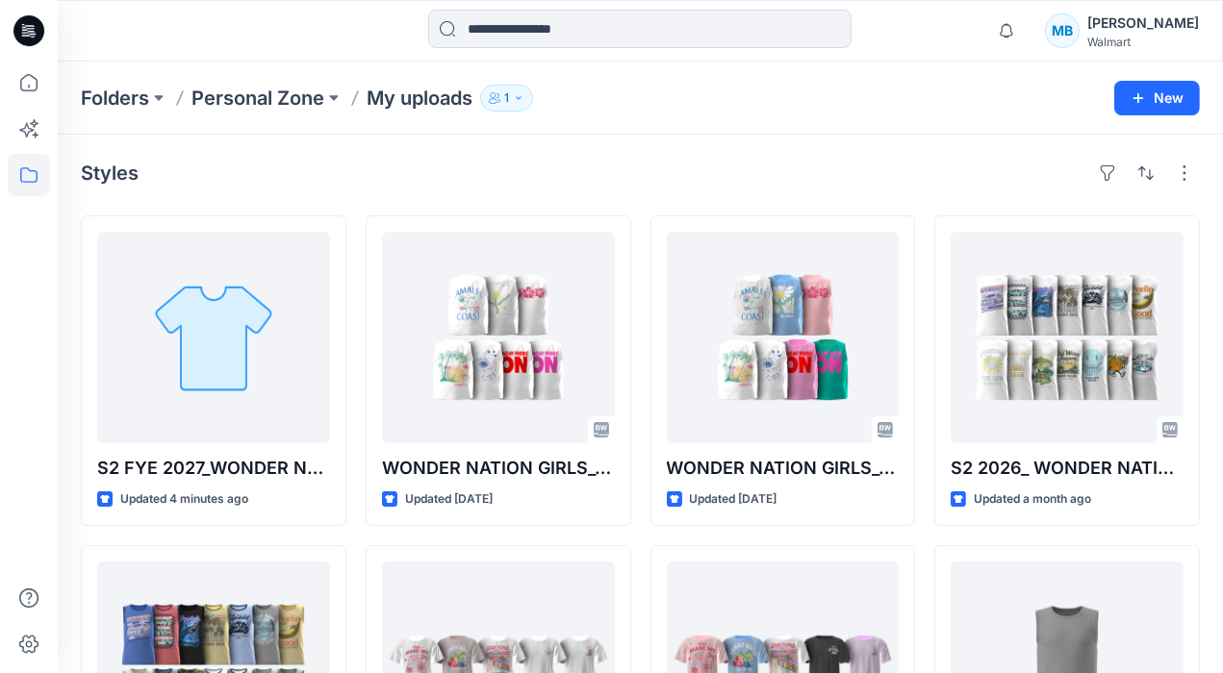
click at [913, 126] on div "Folders Personal Zone My uploads 1 New" at bounding box center [640, 98] width 1165 height 73
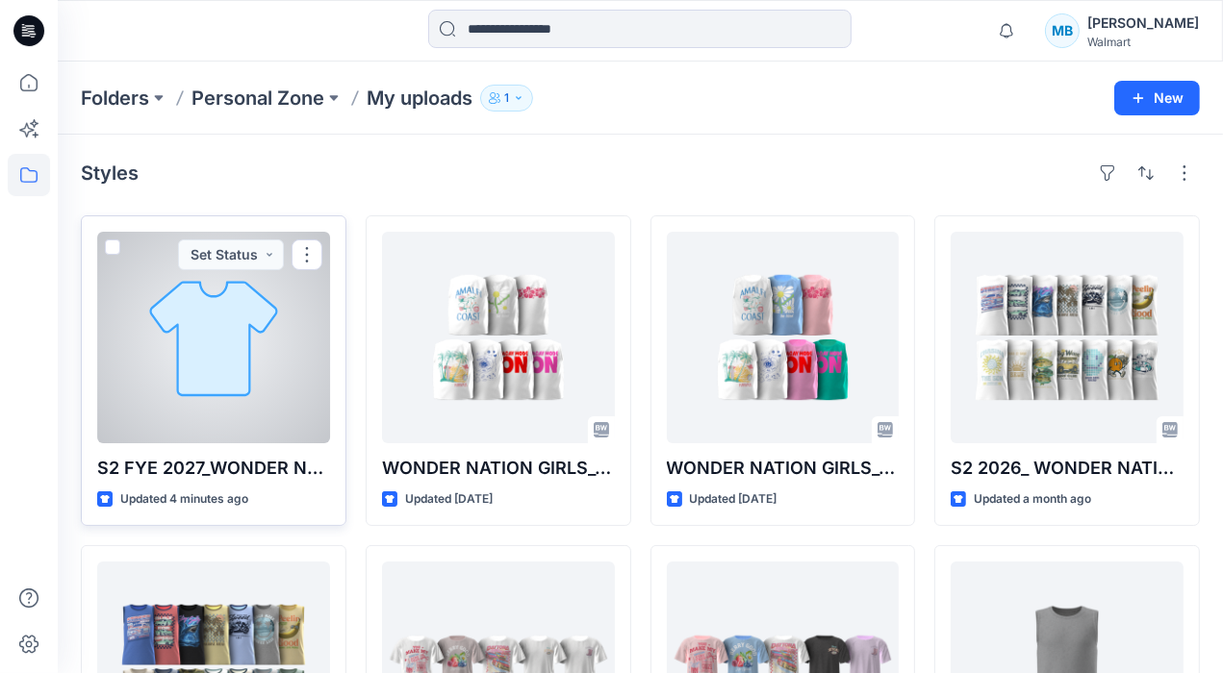
click at [197, 361] on div at bounding box center [213, 338] width 233 height 212
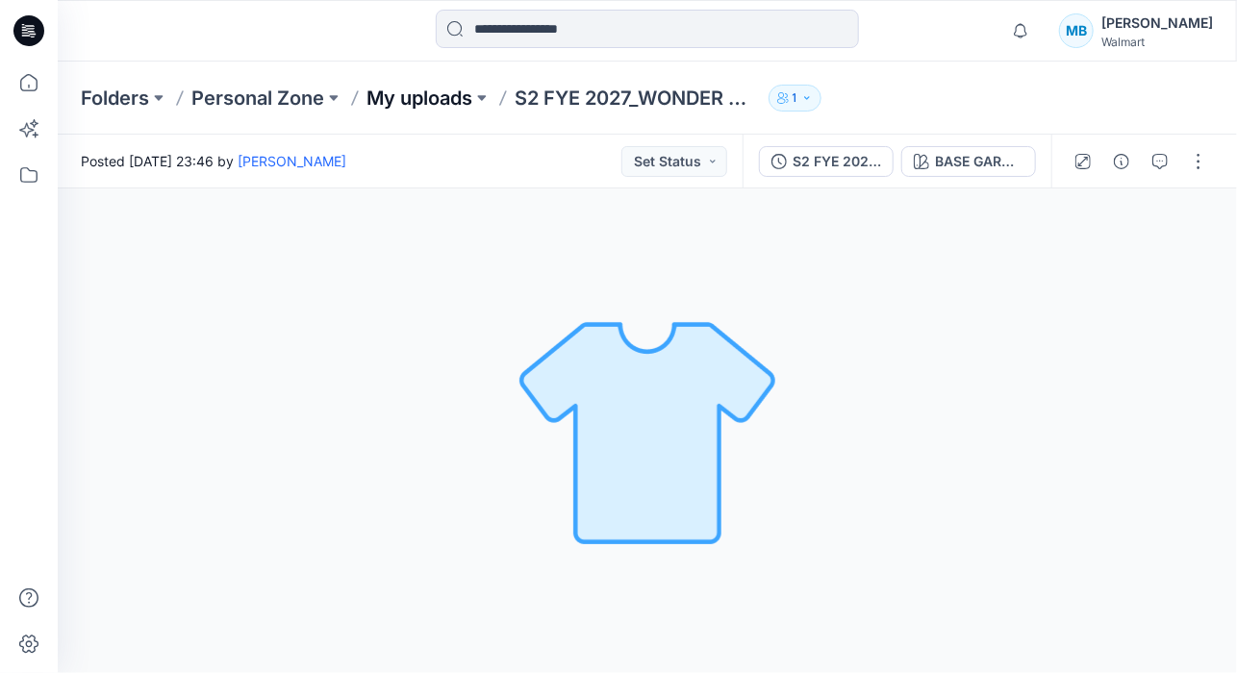
click at [392, 102] on p "My uploads" at bounding box center [419, 98] width 106 height 27
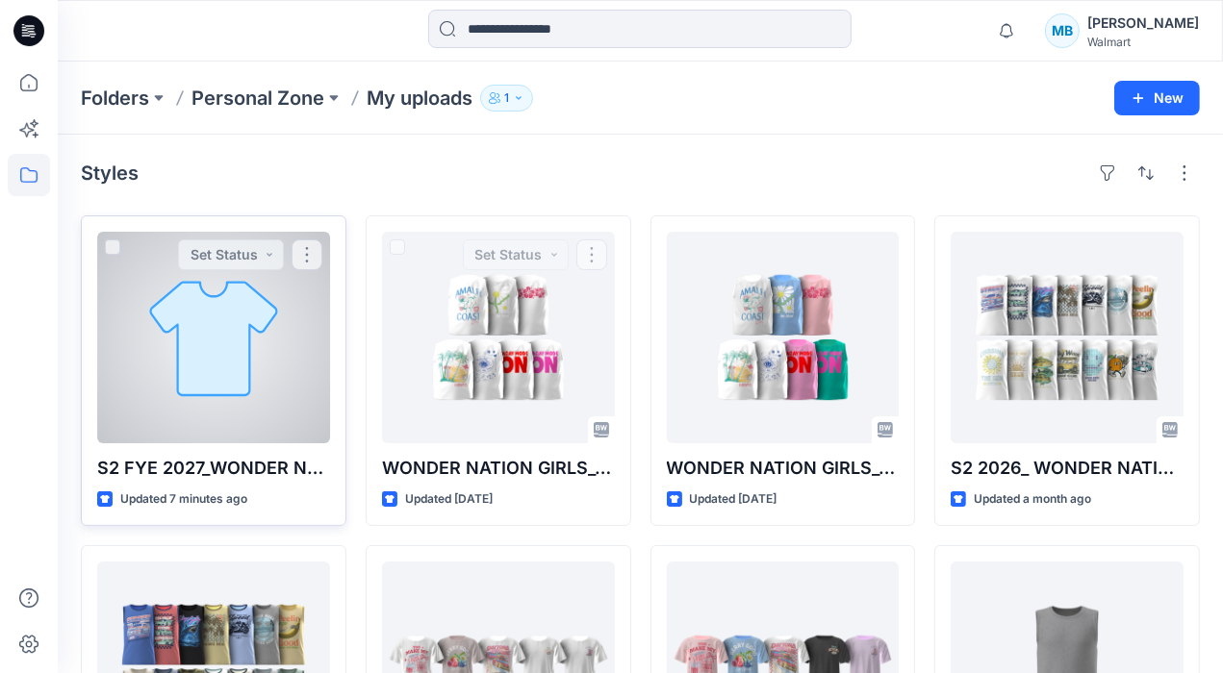
click at [185, 355] on div at bounding box center [213, 338] width 233 height 212
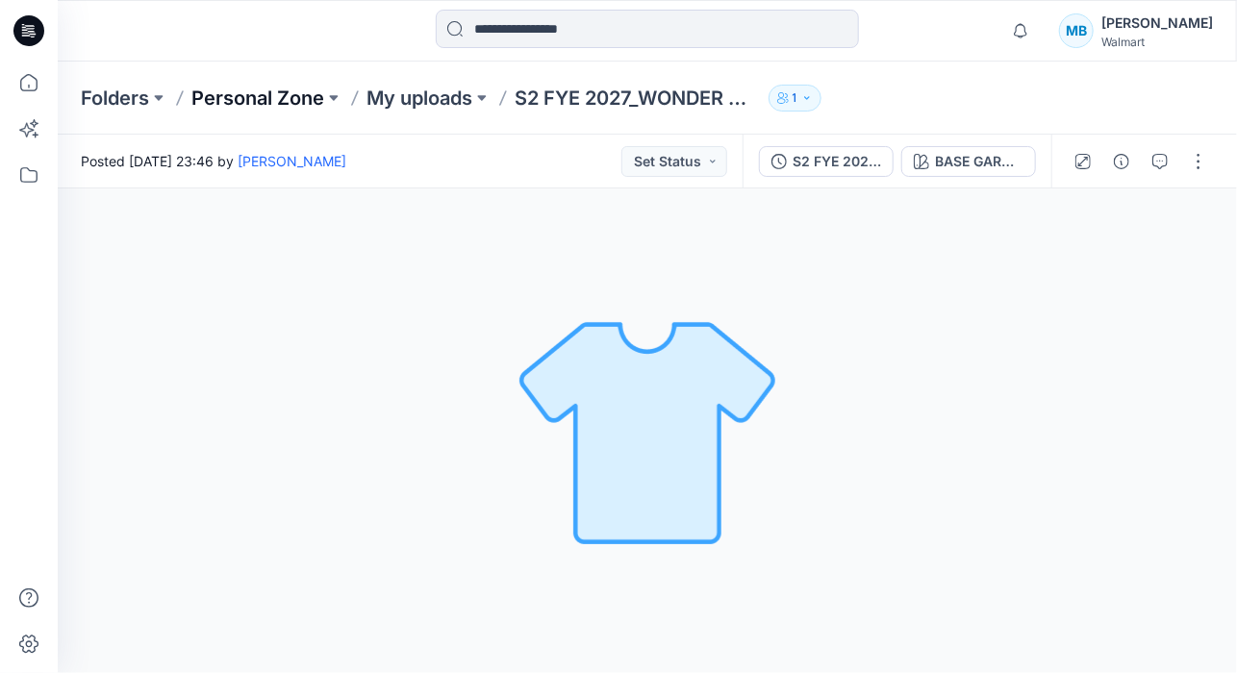
click at [292, 95] on p "Personal Zone" at bounding box center [257, 98] width 133 height 27
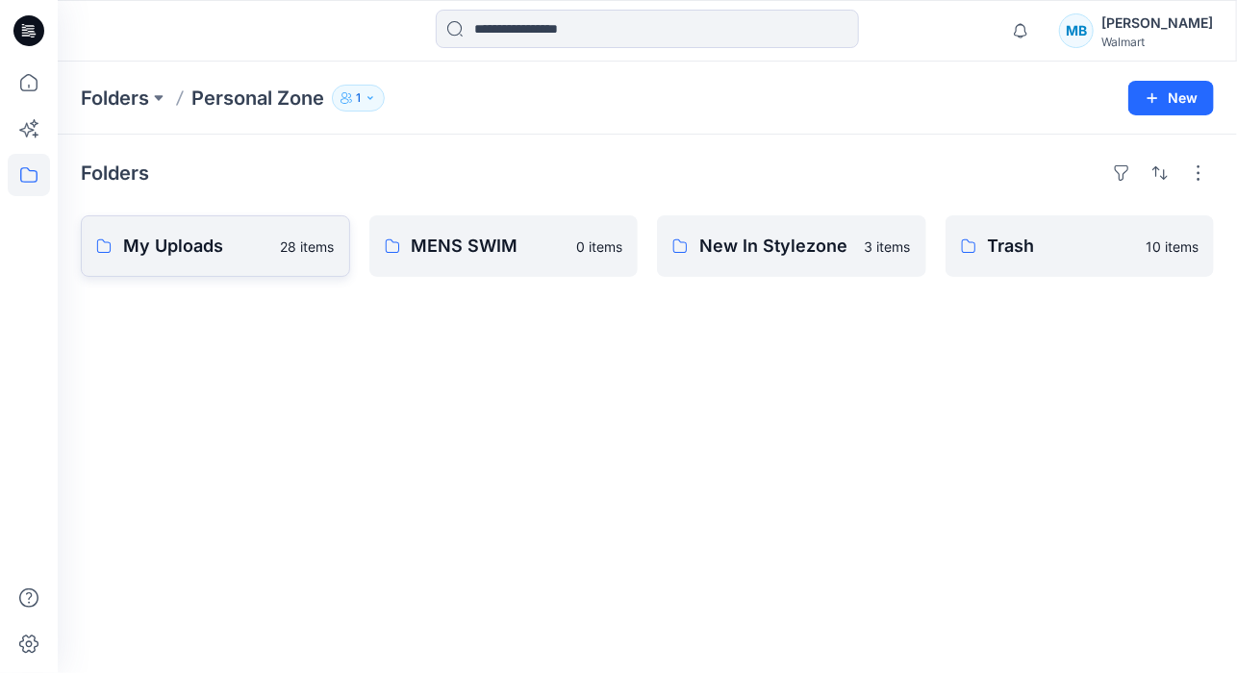
click at [181, 240] on p "My Uploads" at bounding box center [196, 246] width 146 height 27
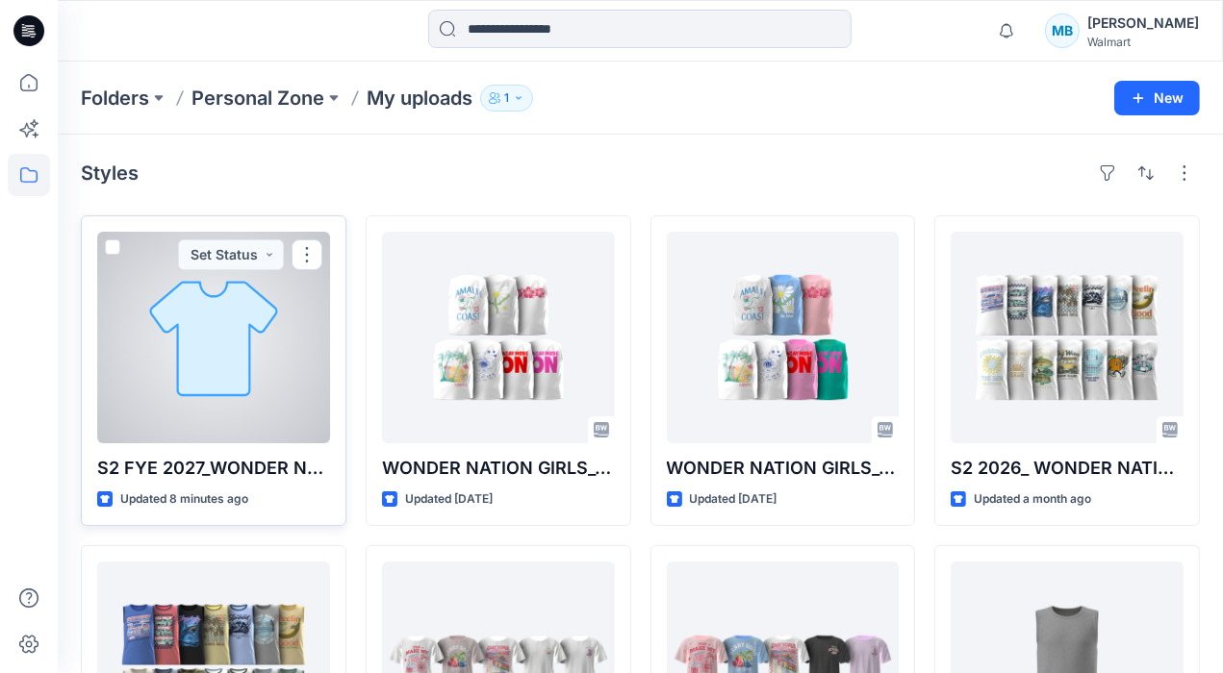
click at [246, 355] on div at bounding box center [213, 338] width 233 height 212
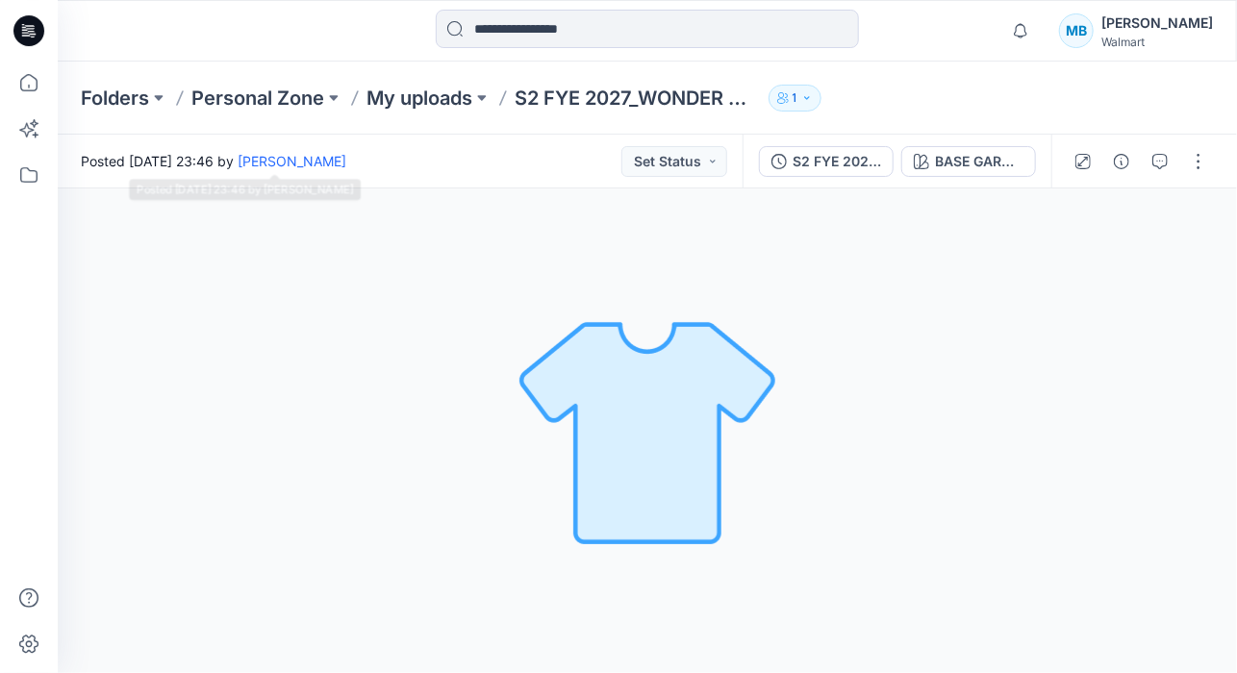
click at [103, 82] on div "Folders Personal Zone My uploads S2 FYE 2027_WONDER NATION TANK TOP 1" at bounding box center [647, 98] width 1179 height 73
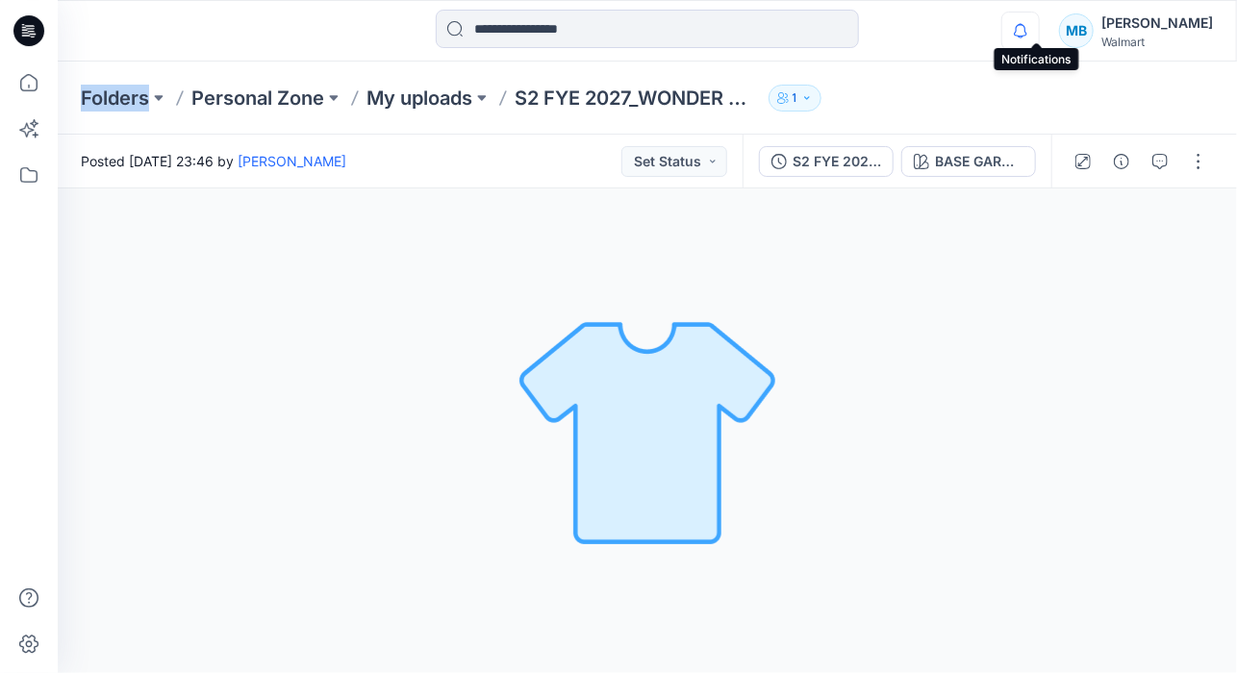
click at [1039, 23] on icon "button" at bounding box center [1020, 31] width 37 height 38
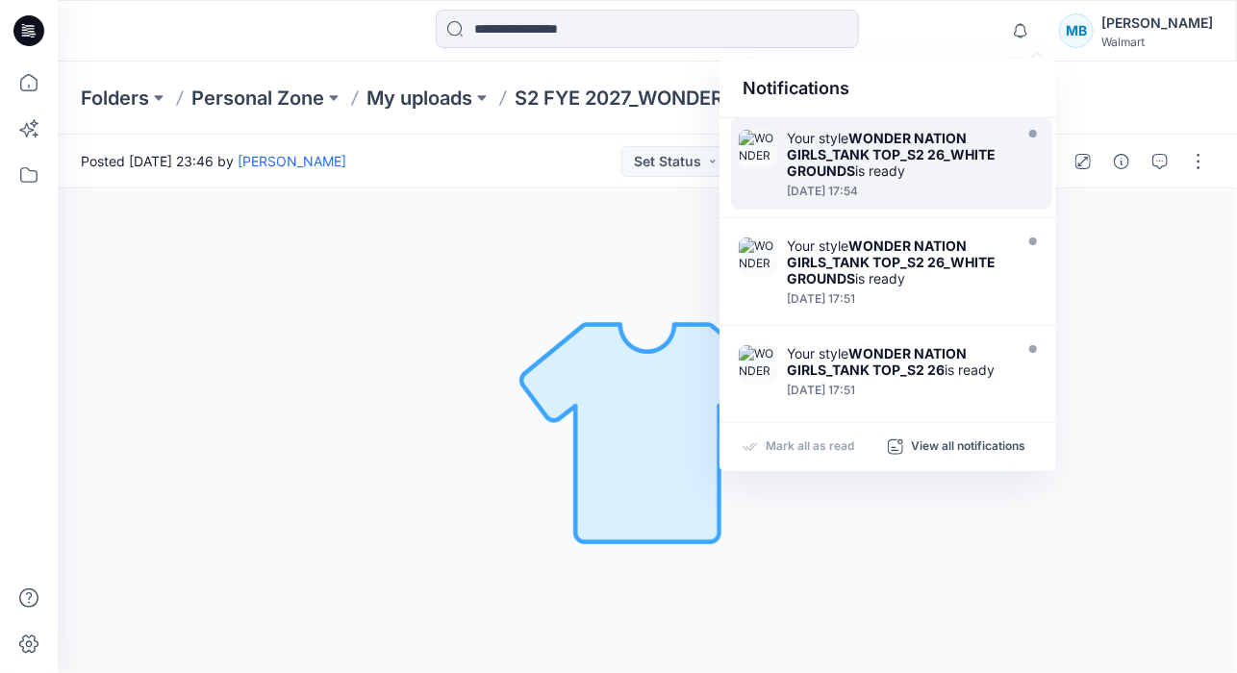
click at [916, 140] on strong "WONDER NATION GIRLS_TANK TOP_S2 26_WHITE GROUNDS" at bounding box center [891, 154] width 209 height 49
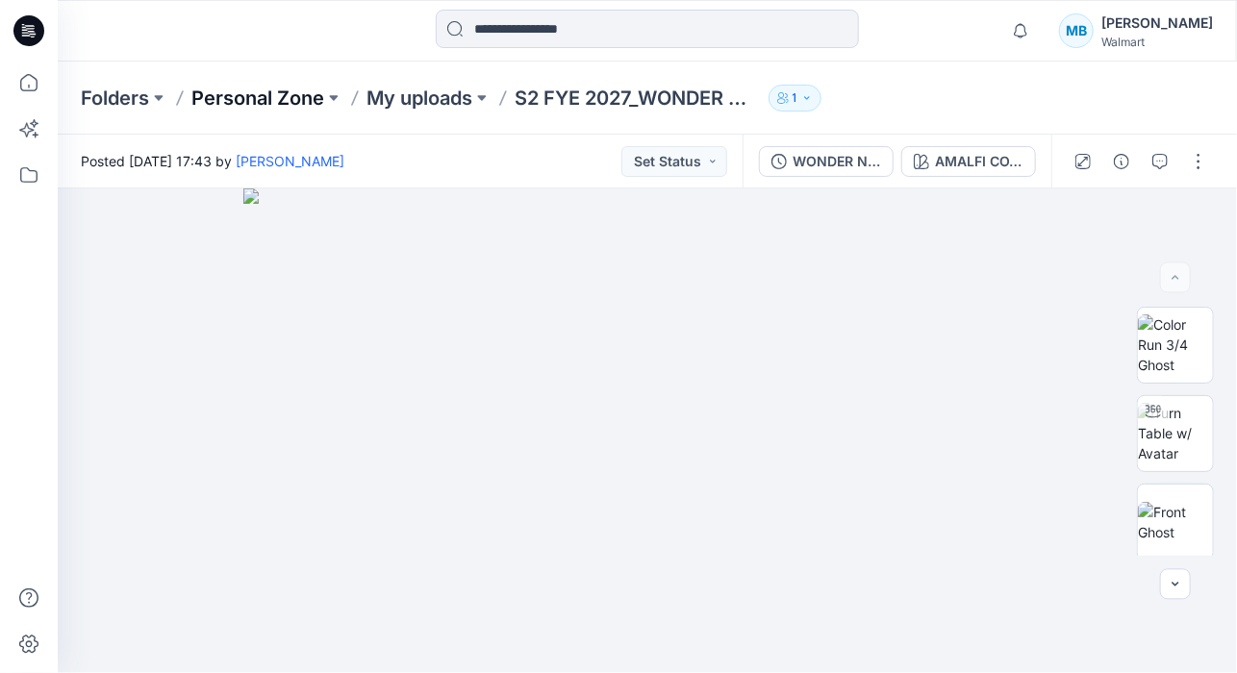
click at [255, 101] on p "Personal Zone" at bounding box center [257, 98] width 133 height 27
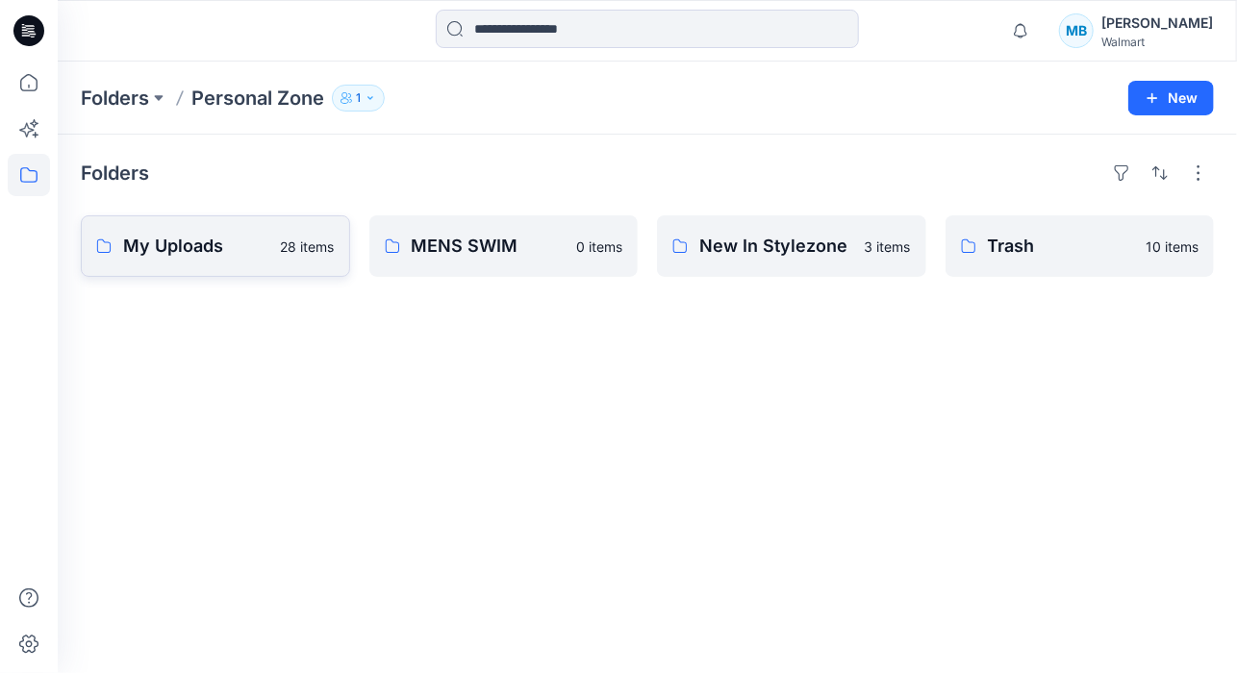
click at [228, 247] on p "My Uploads" at bounding box center [196, 246] width 146 height 27
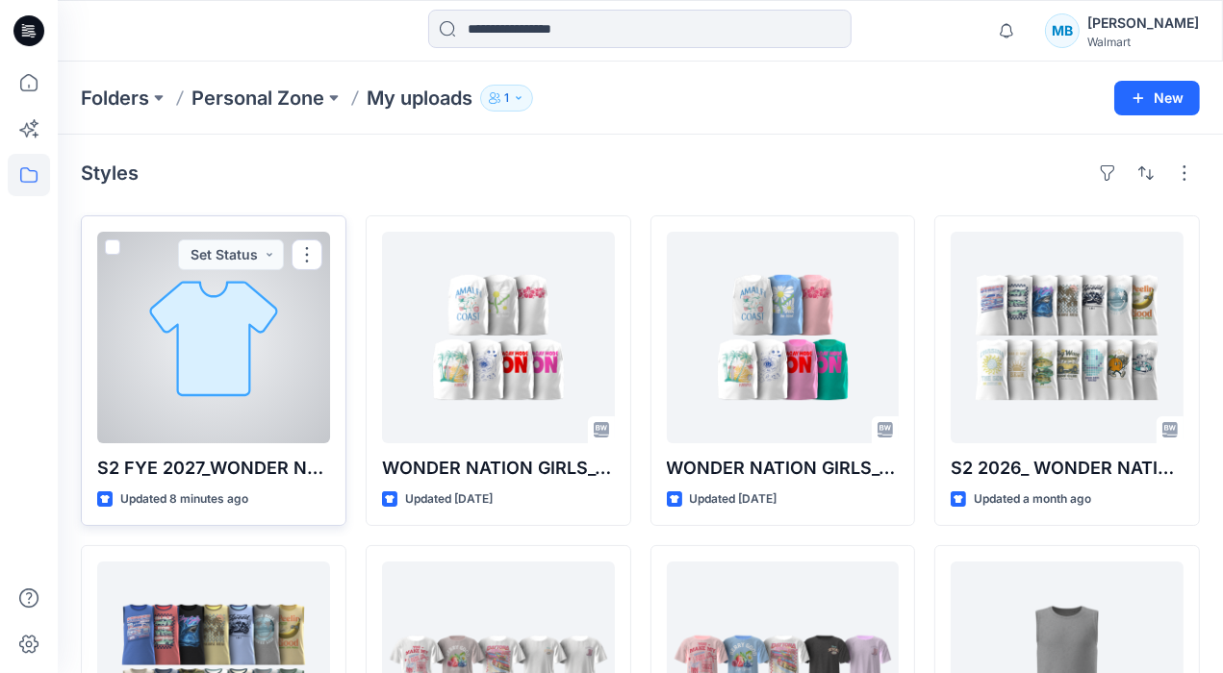
click at [250, 367] on div at bounding box center [213, 338] width 233 height 212
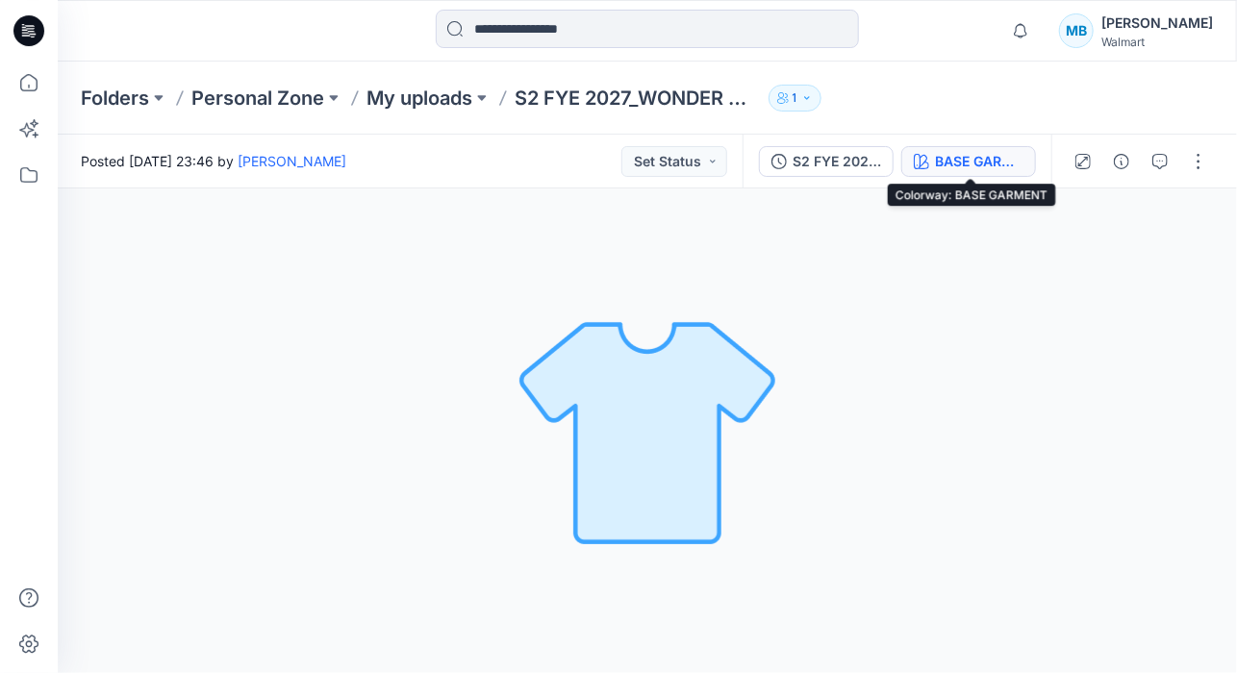
click at [970, 159] on div "BASE GARMENT" at bounding box center [979, 161] width 88 height 21
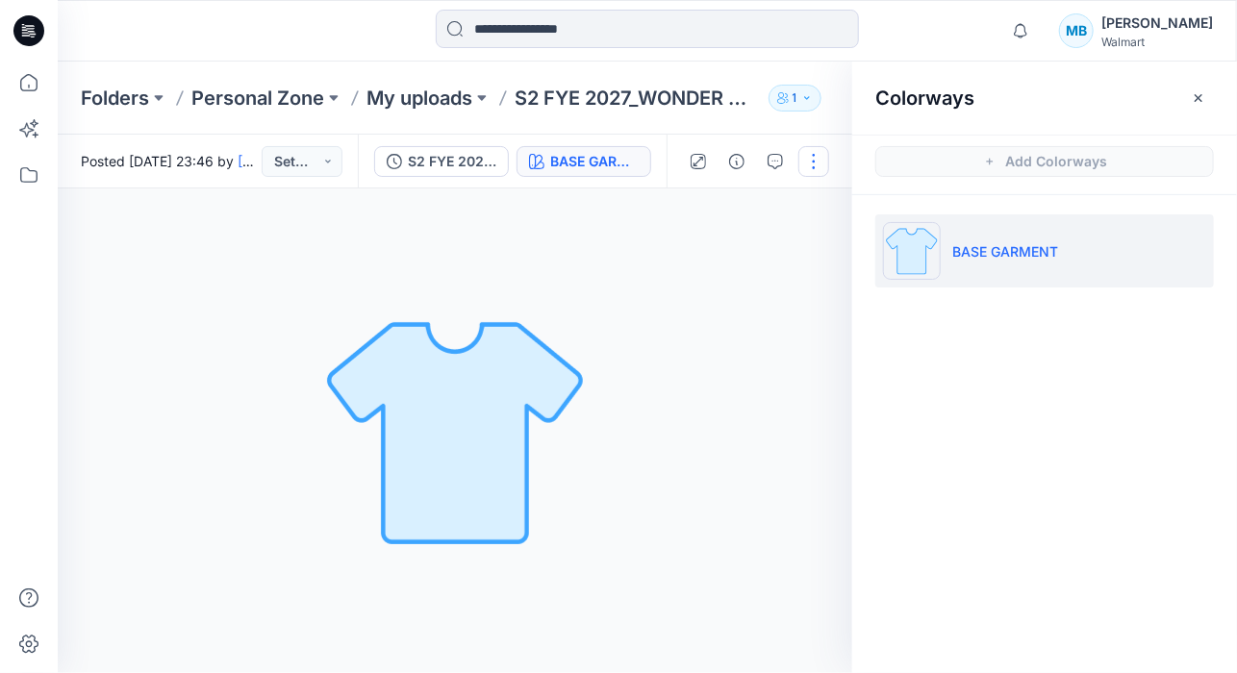
click at [812, 152] on button "button" at bounding box center [813, 161] width 31 height 31
click at [707, 259] on button "Edit" at bounding box center [733, 260] width 177 height 36
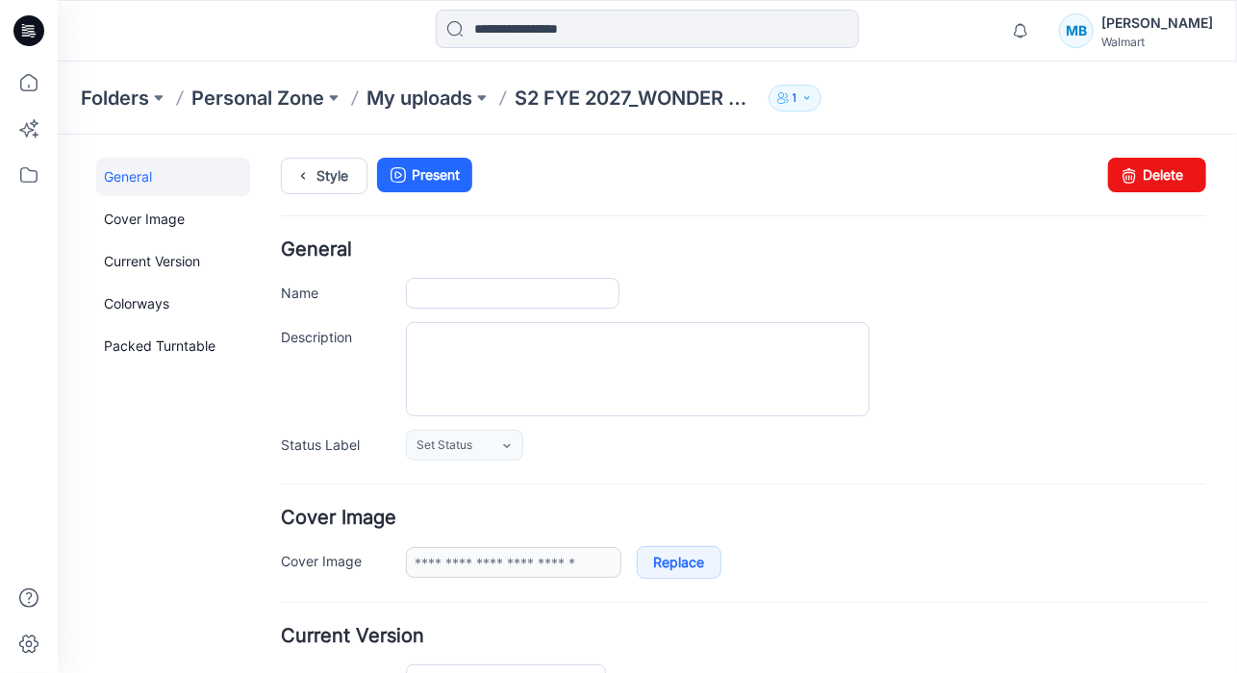
type input "**********"
click at [1156, 183] on link "Delete" at bounding box center [1156, 174] width 98 height 35
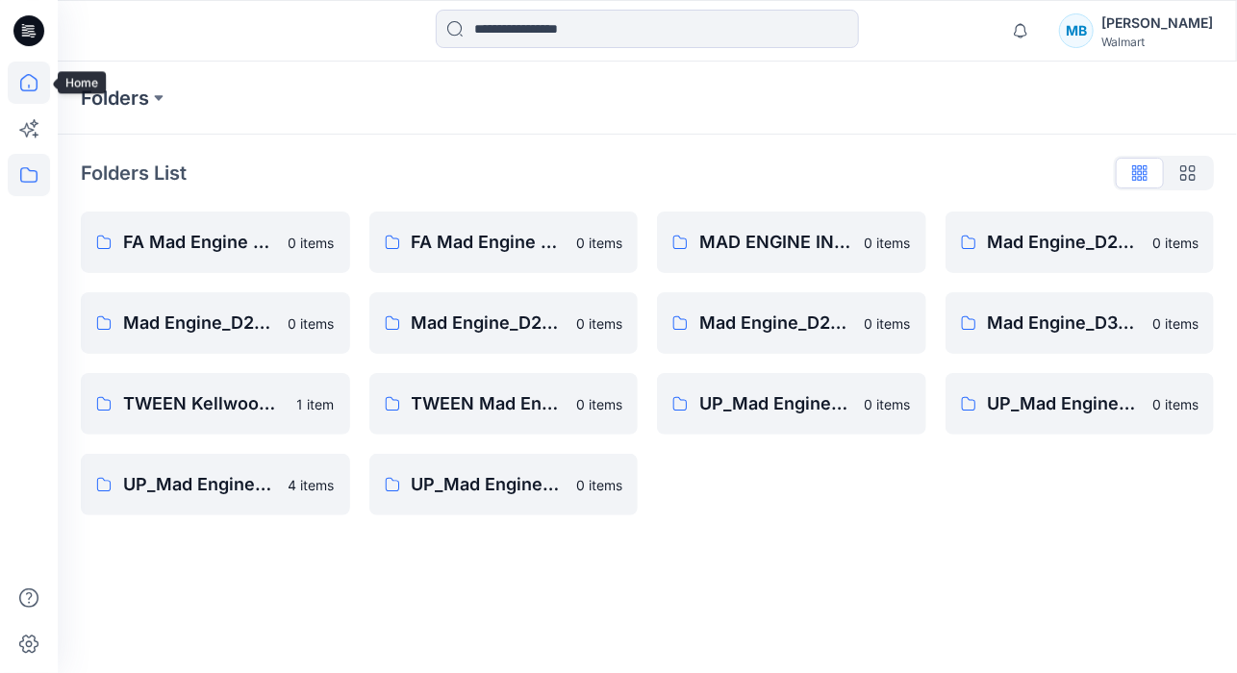
click at [28, 95] on icon at bounding box center [29, 83] width 42 height 42
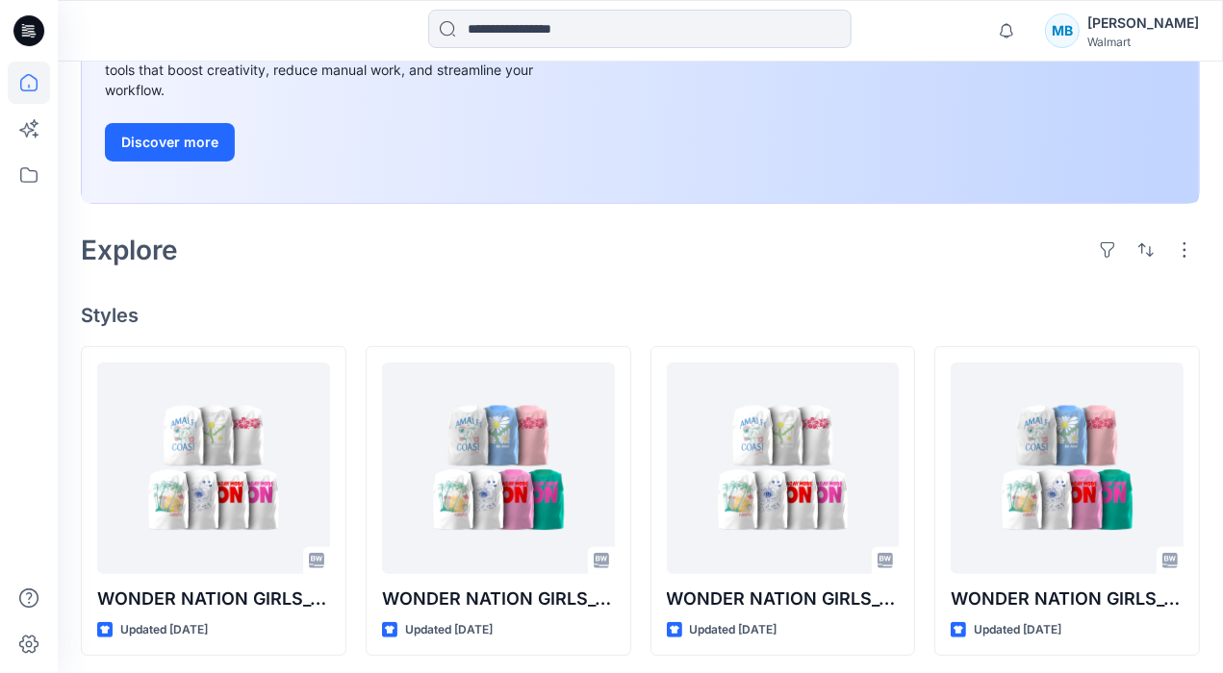
scroll to position [300, 0]
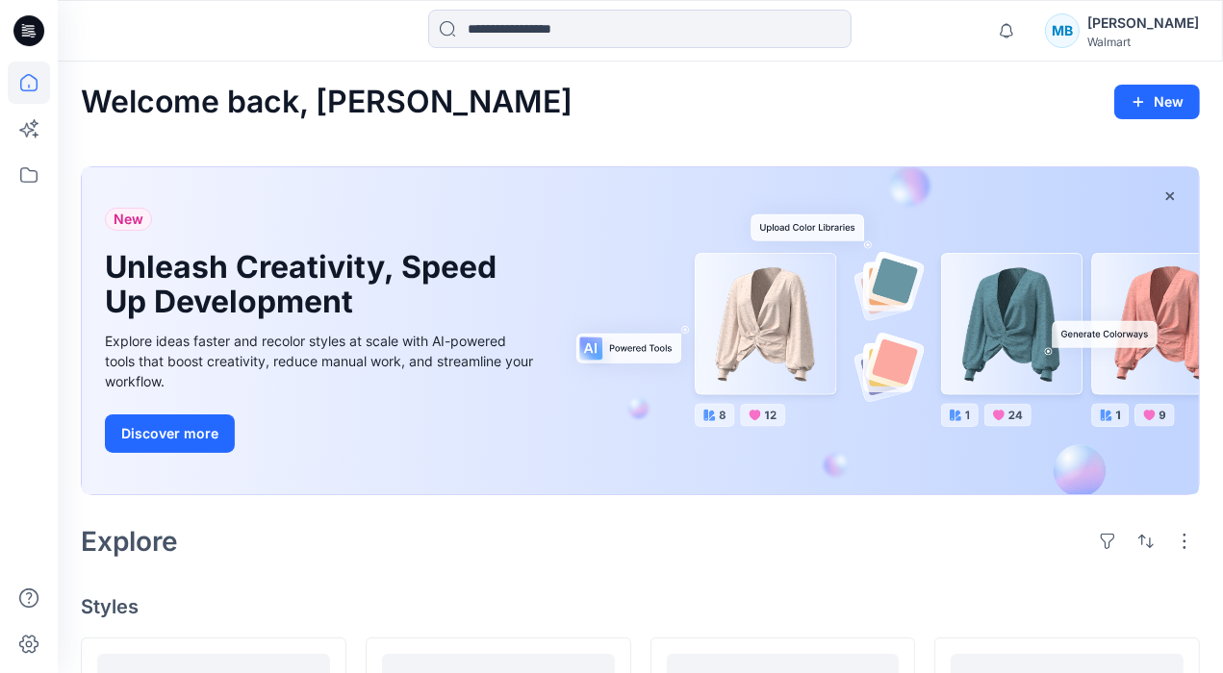
scroll to position [362, 0]
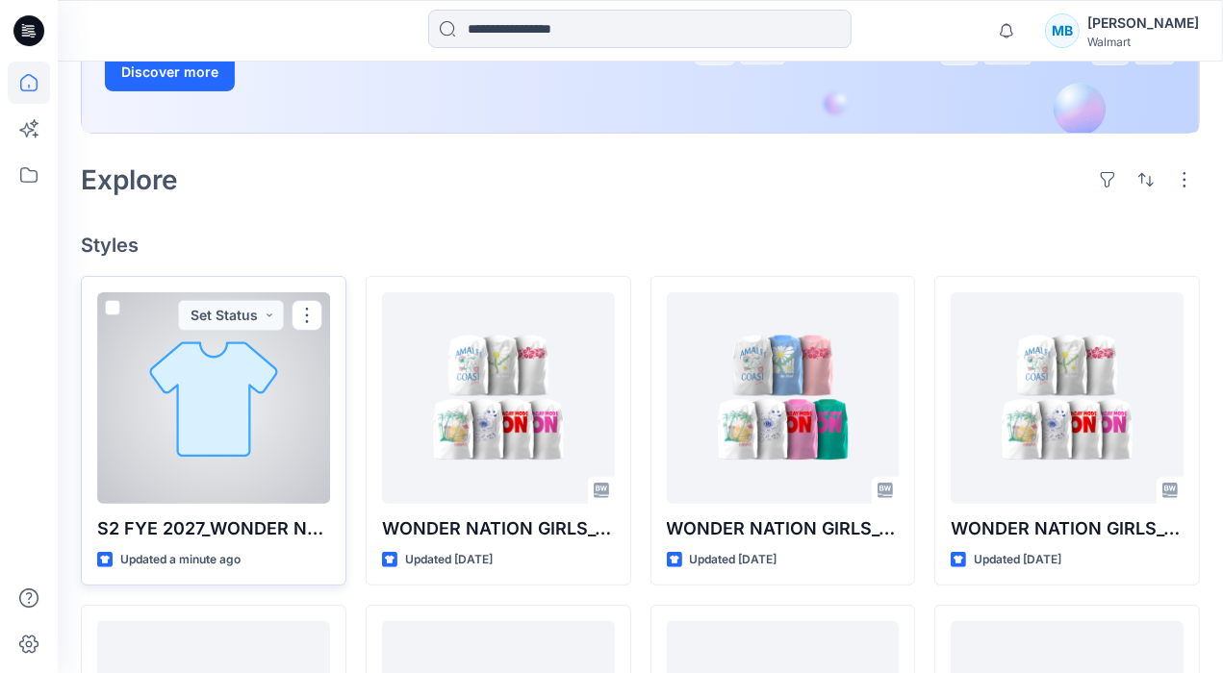
click at [212, 433] on div at bounding box center [213, 398] width 233 height 212
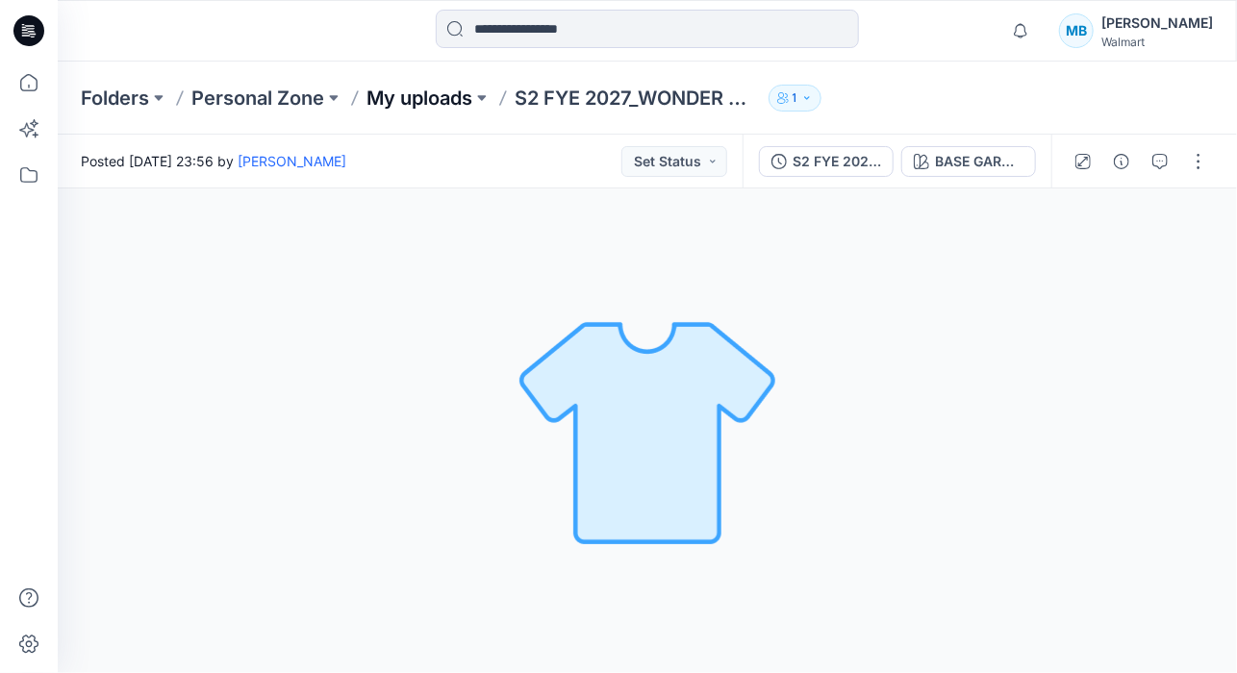
click at [407, 104] on p "My uploads" at bounding box center [419, 98] width 106 height 27
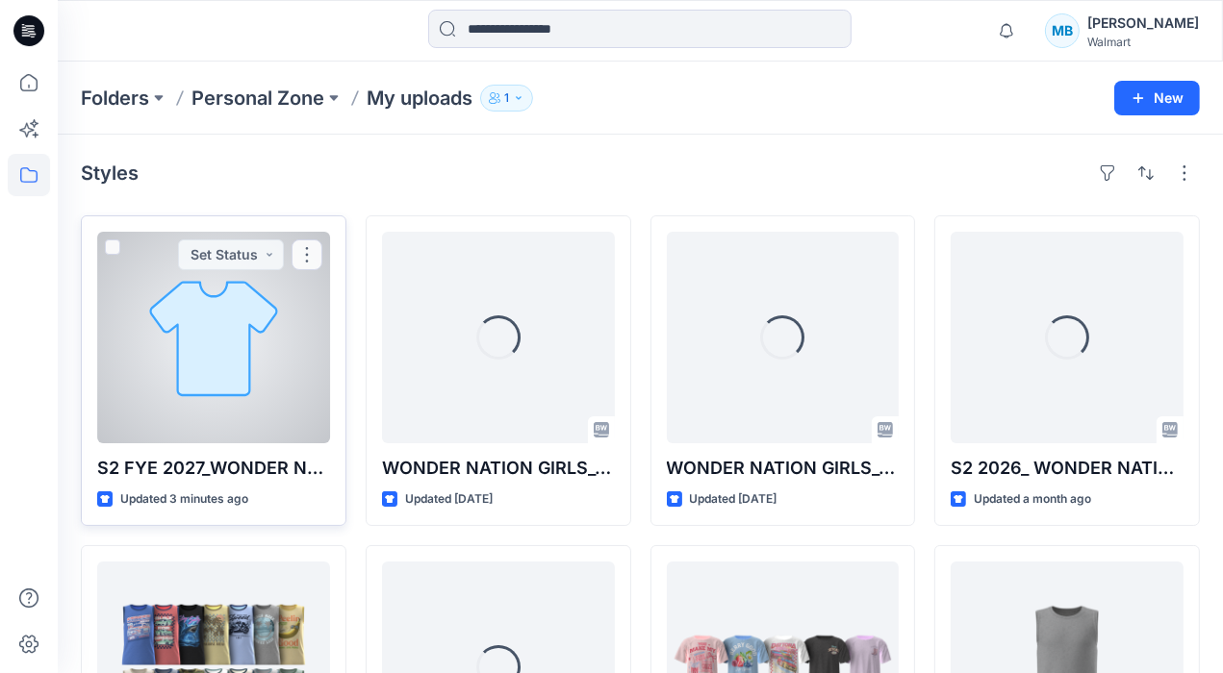
click at [164, 372] on div at bounding box center [213, 338] width 233 height 212
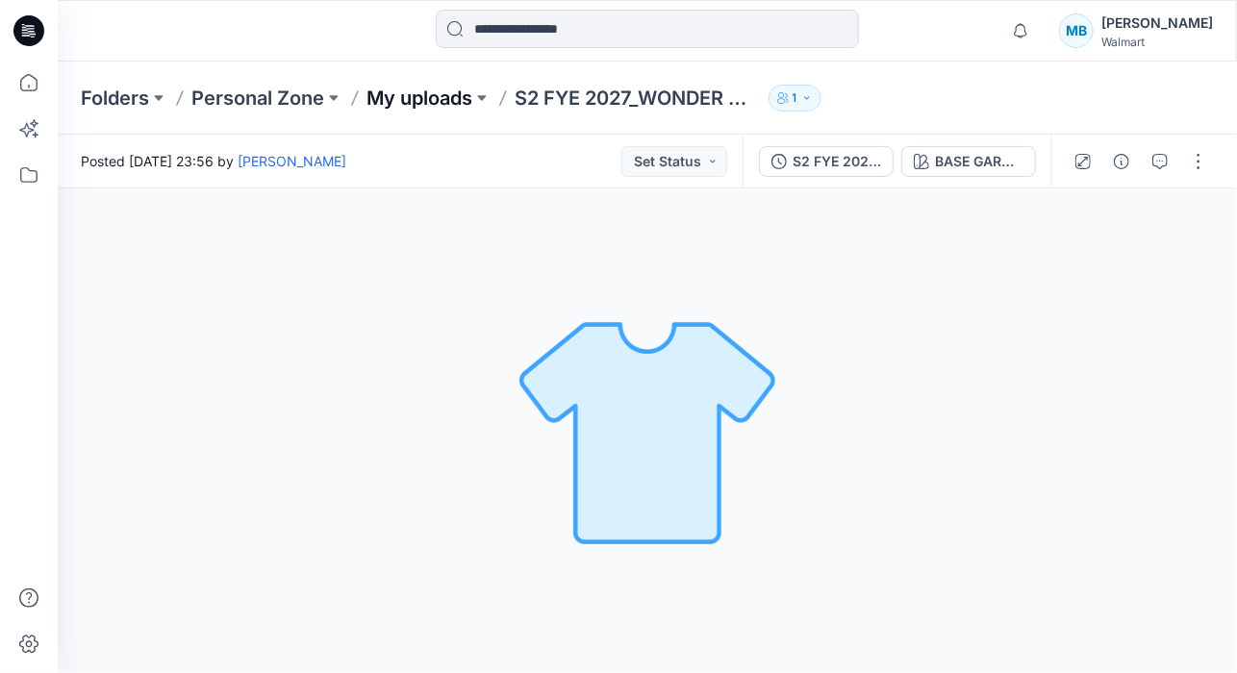
click at [412, 101] on p "My uploads" at bounding box center [419, 98] width 106 height 27
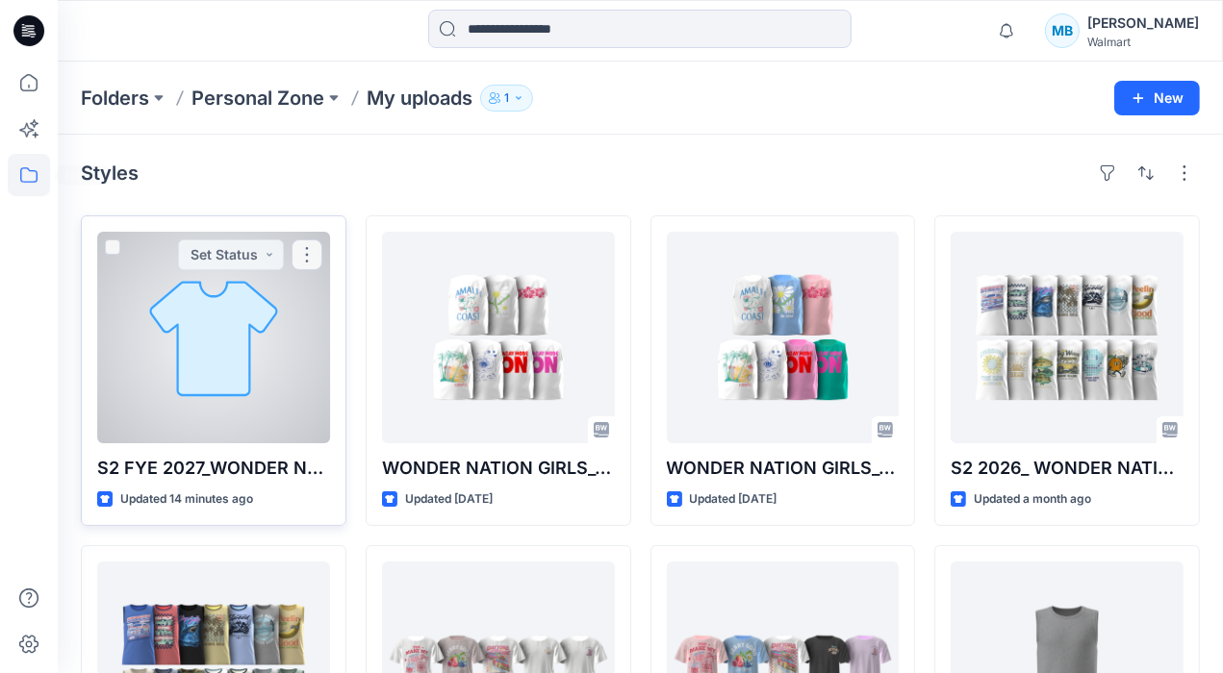
click at [147, 306] on div at bounding box center [213, 338] width 233 height 212
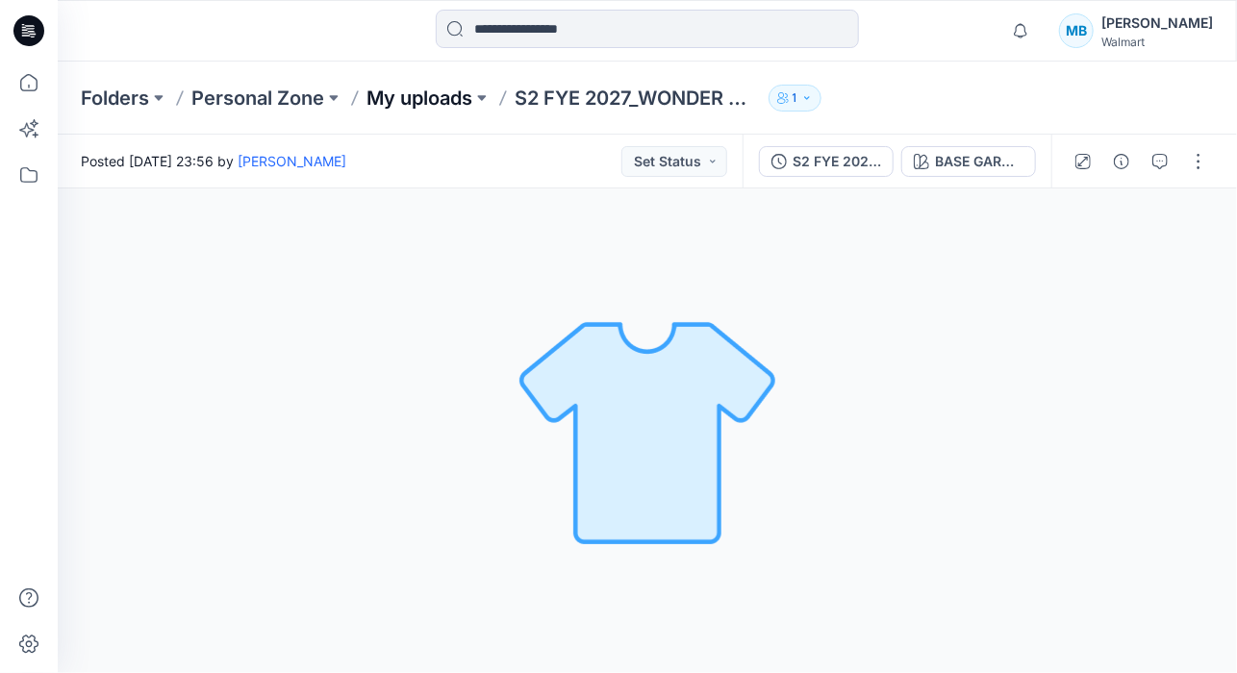
click at [408, 109] on p "My uploads" at bounding box center [419, 98] width 106 height 27
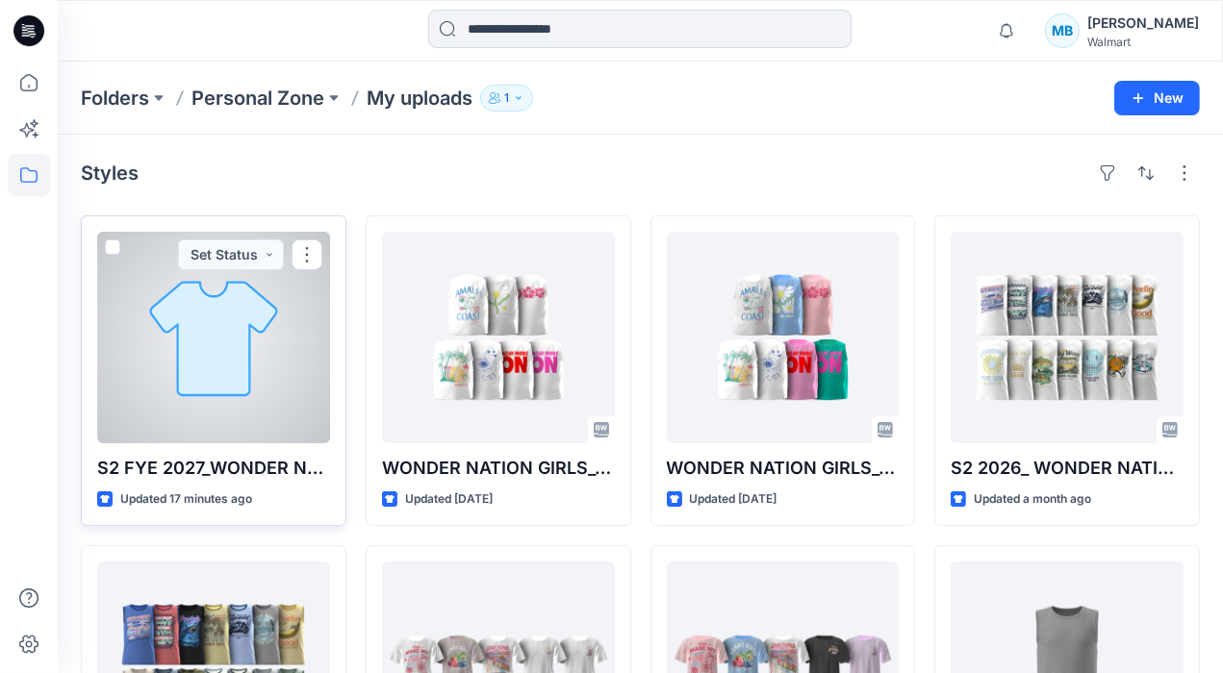
click at [217, 406] on div at bounding box center [213, 338] width 233 height 212
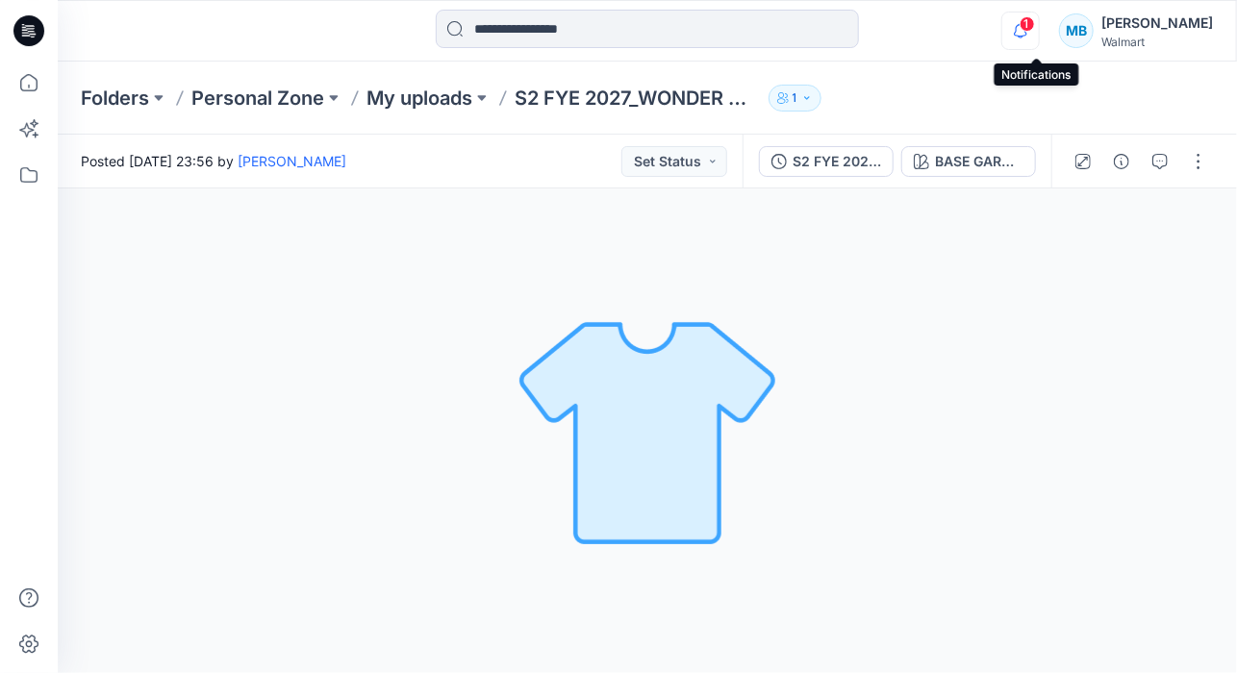
click at [1038, 30] on icon "button" at bounding box center [1020, 31] width 37 height 38
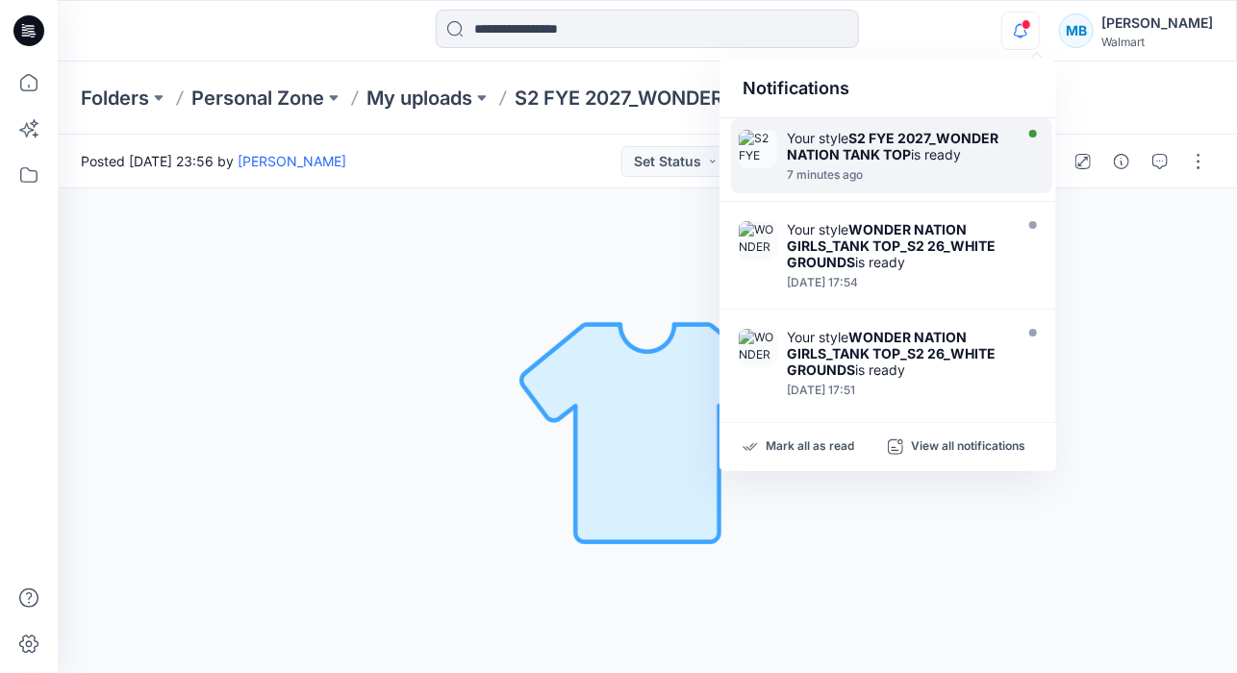
click at [914, 156] on div "Your style S2 FYE 2027_WONDER NATION TANK TOP is ready" at bounding box center [897, 146] width 221 height 33
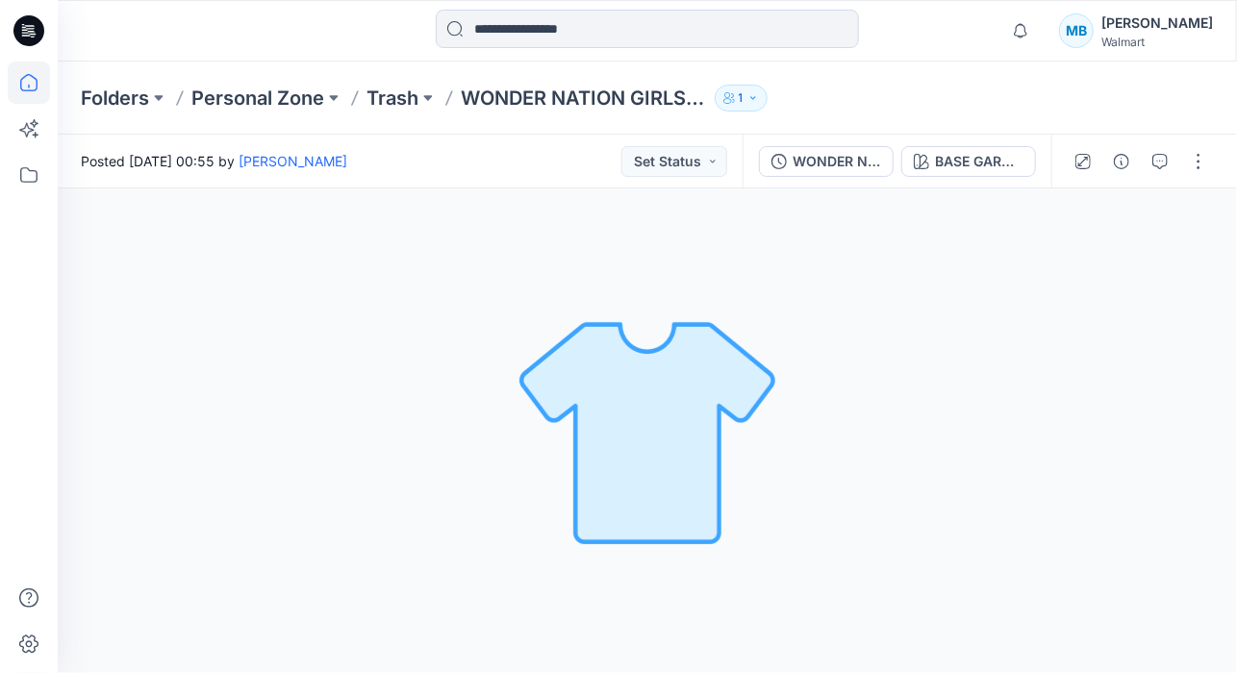
click at [38, 84] on icon at bounding box center [29, 83] width 42 height 42
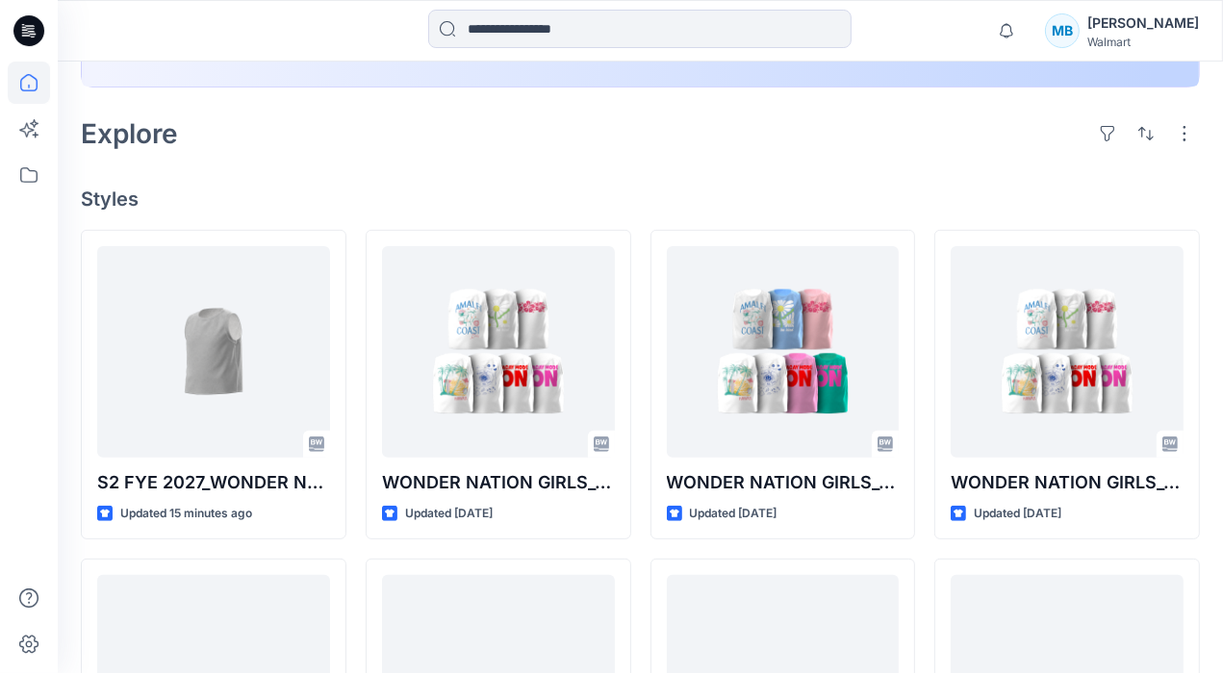
scroll to position [410, 0]
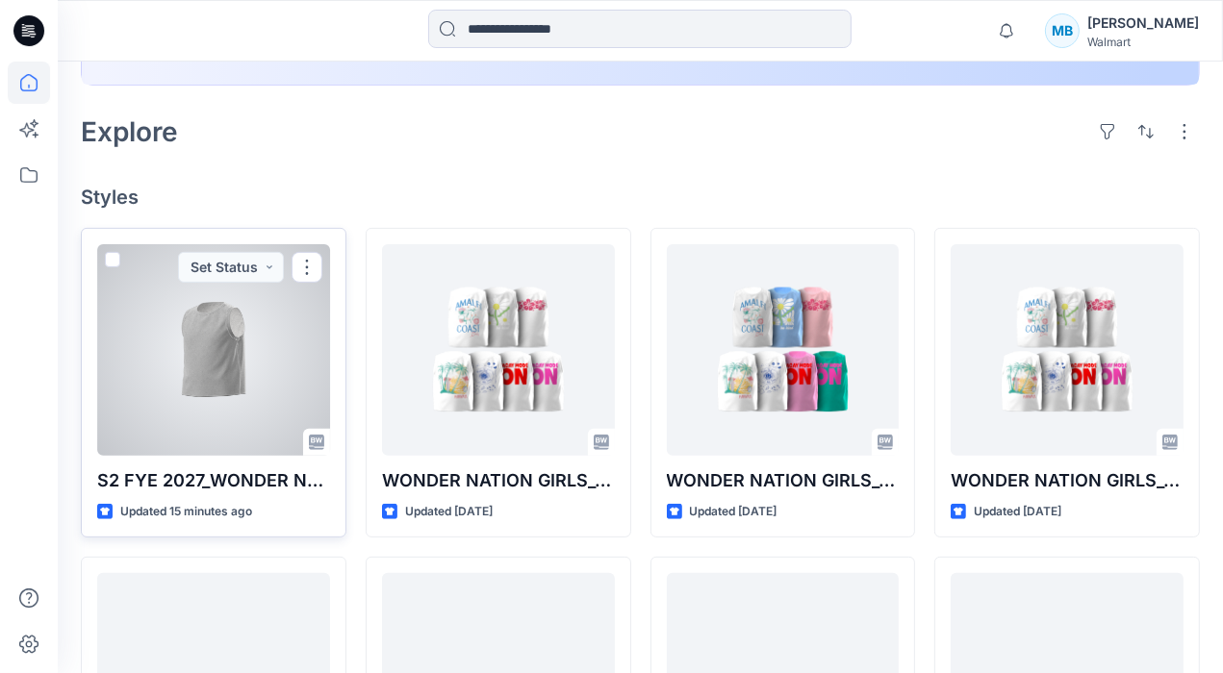
click at [204, 388] on div at bounding box center [213, 350] width 233 height 212
